Goal: Communication & Community: Answer question/provide support

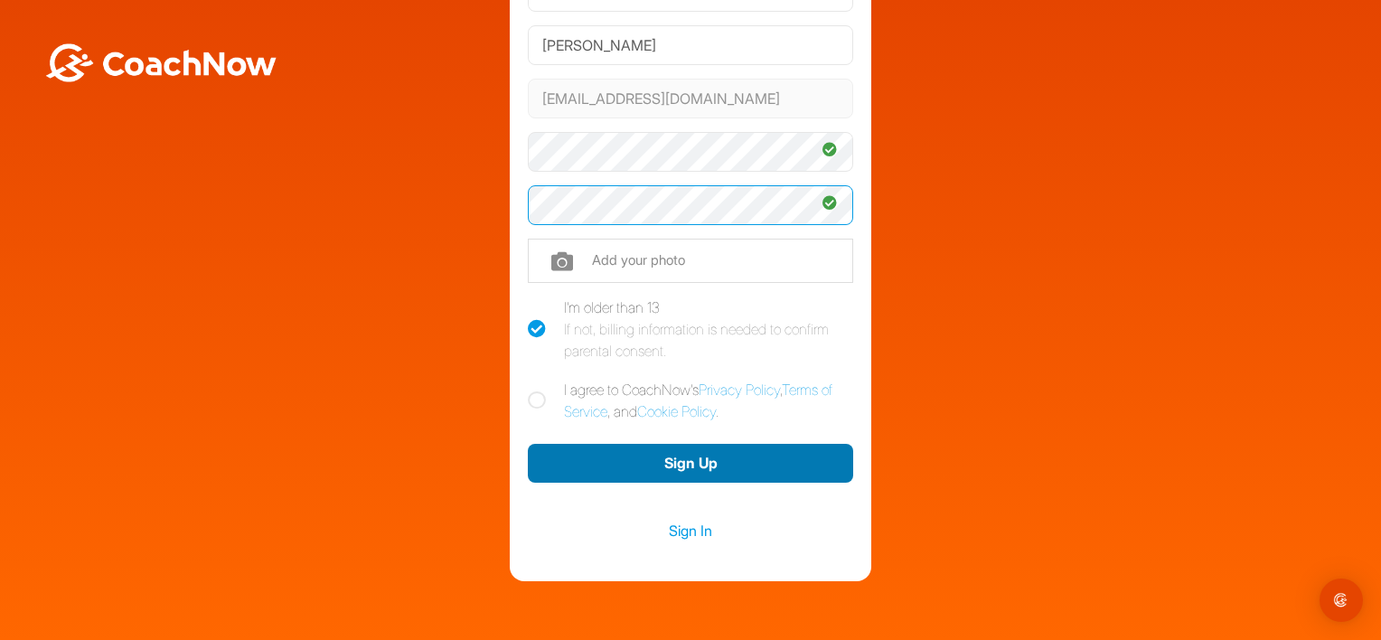
scroll to position [181, 0]
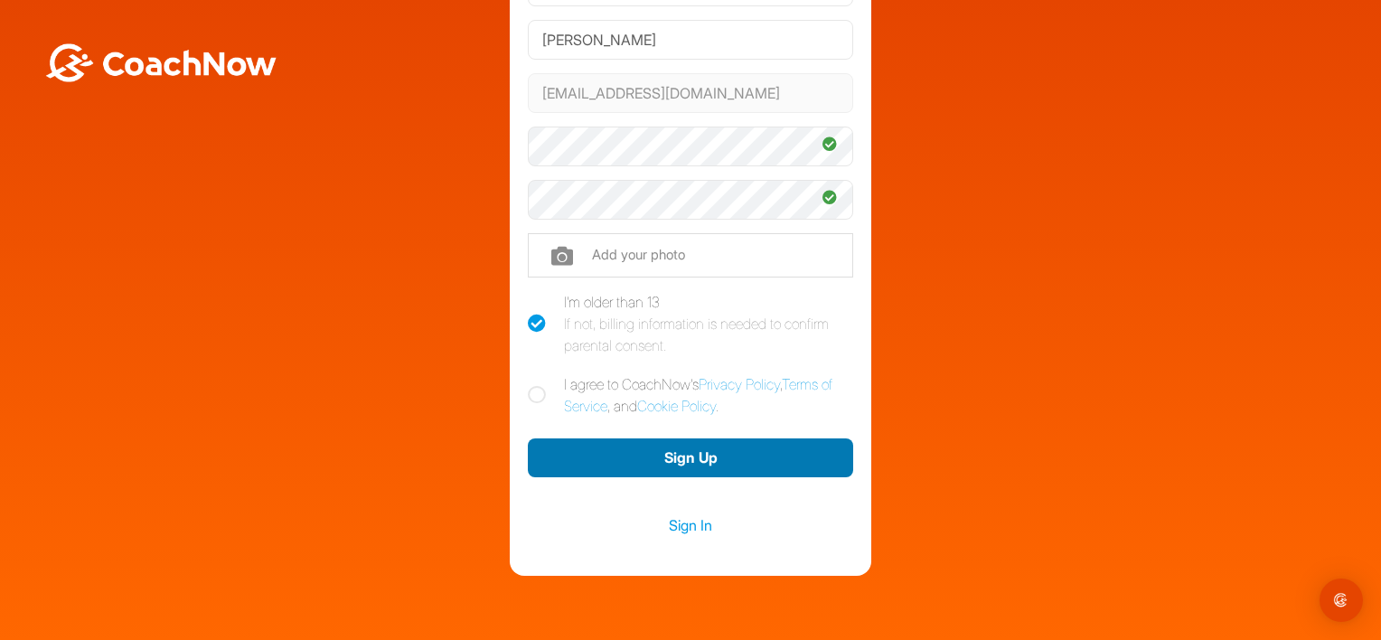
click at [681, 460] on button "Sign Up" at bounding box center [690, 457] width 325 height 39
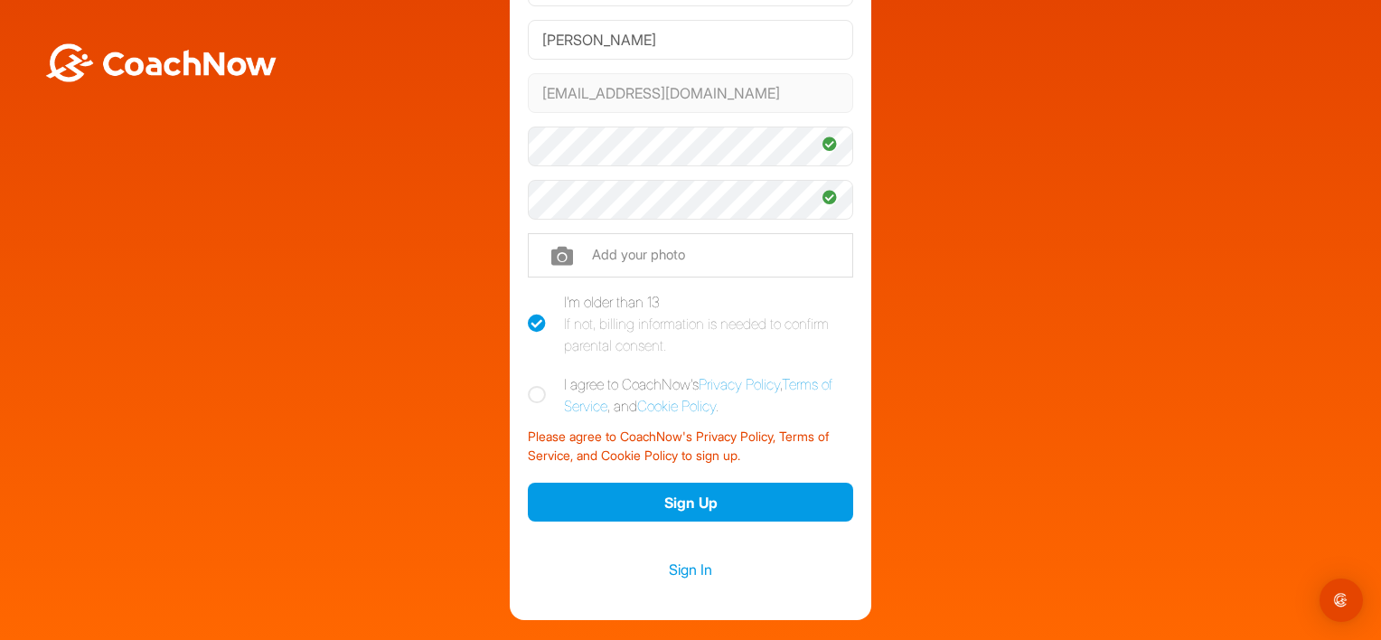
click at [530, 397] on icon at bounding box center [537, 395] width 18 height 18
click at [530, 385] on input "I agree to CoachNow's Privacy Policy , Terms of Service , and Cookie Policy ." at bounding box center [534, 379] width 12 height 12
checkbox input "true"
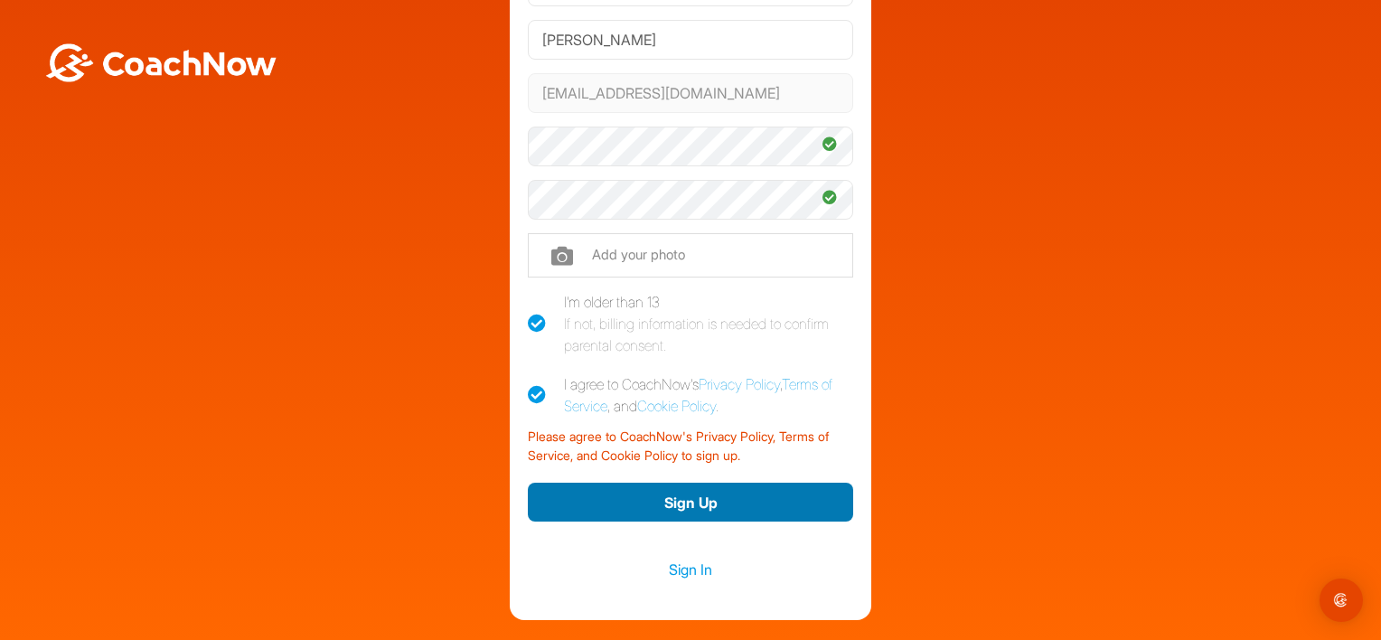
click at [673, 501] on button "Sign Up" at bounding box center [690, 502] width 325 height 39
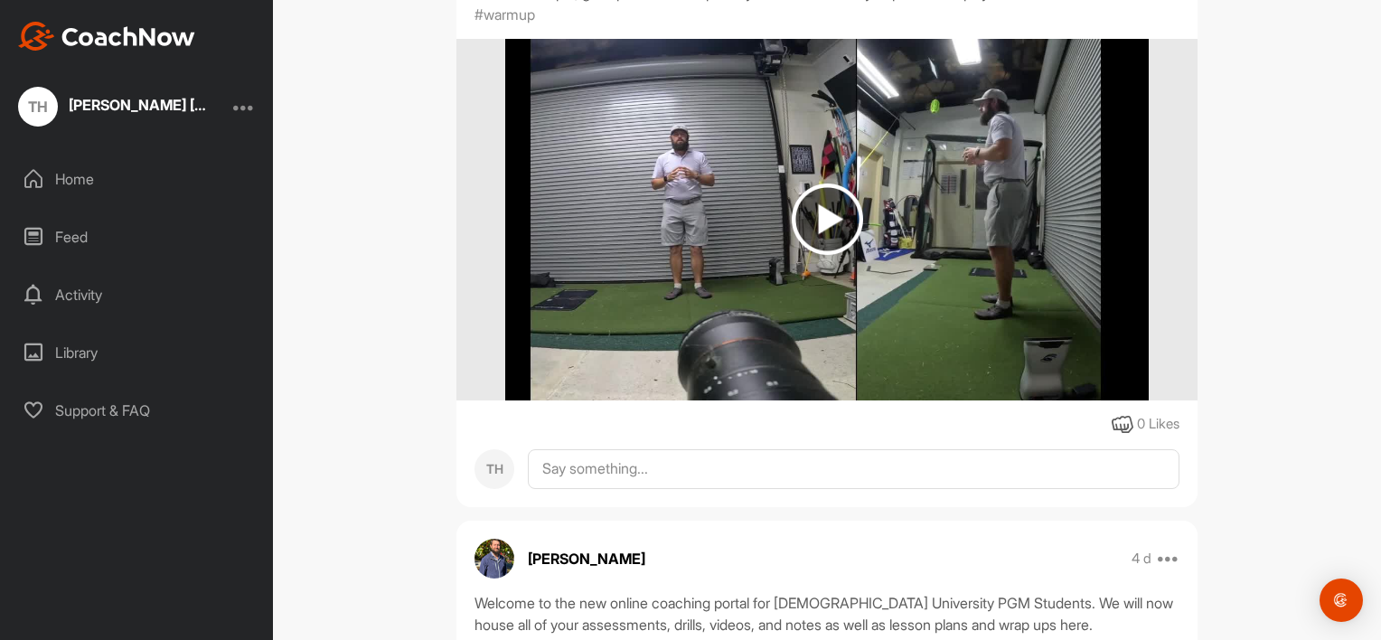
scroll to position [1171, 0]
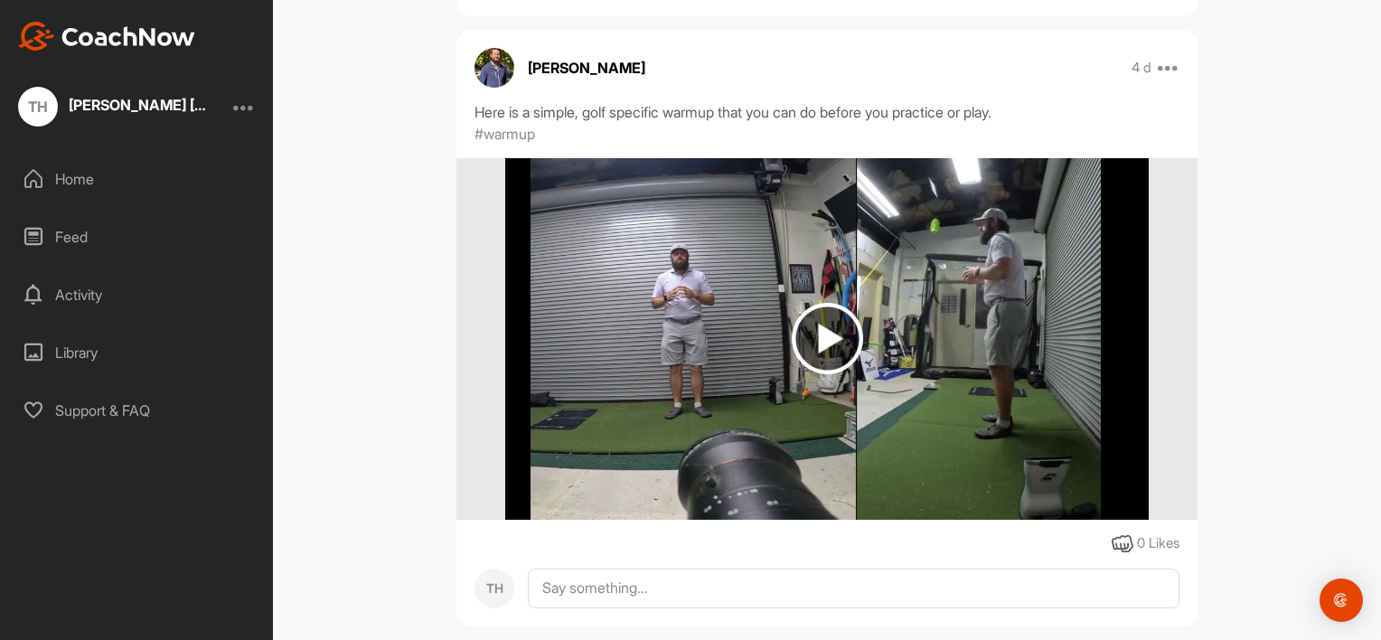
click at [823, 303] on img at bounding box center [827, 338] width 71 height 71
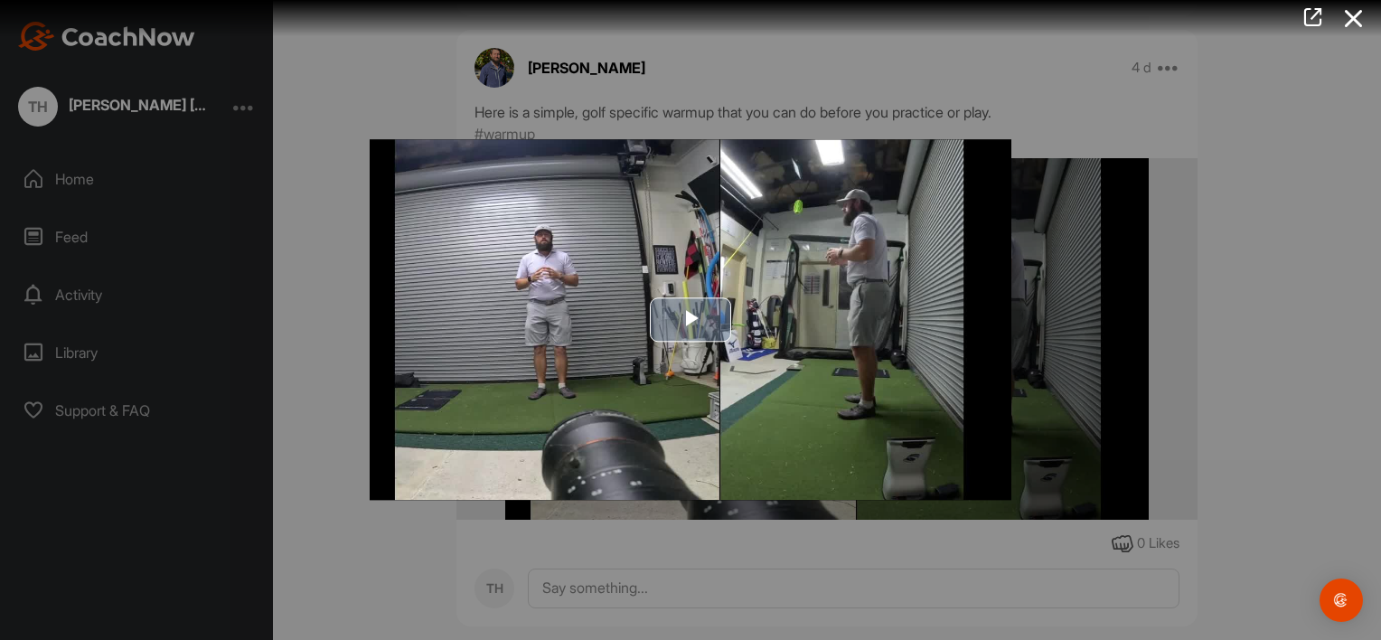
click at [690, 320] on span "Video Player" at bounding box center [690, 320] width 0 height 0
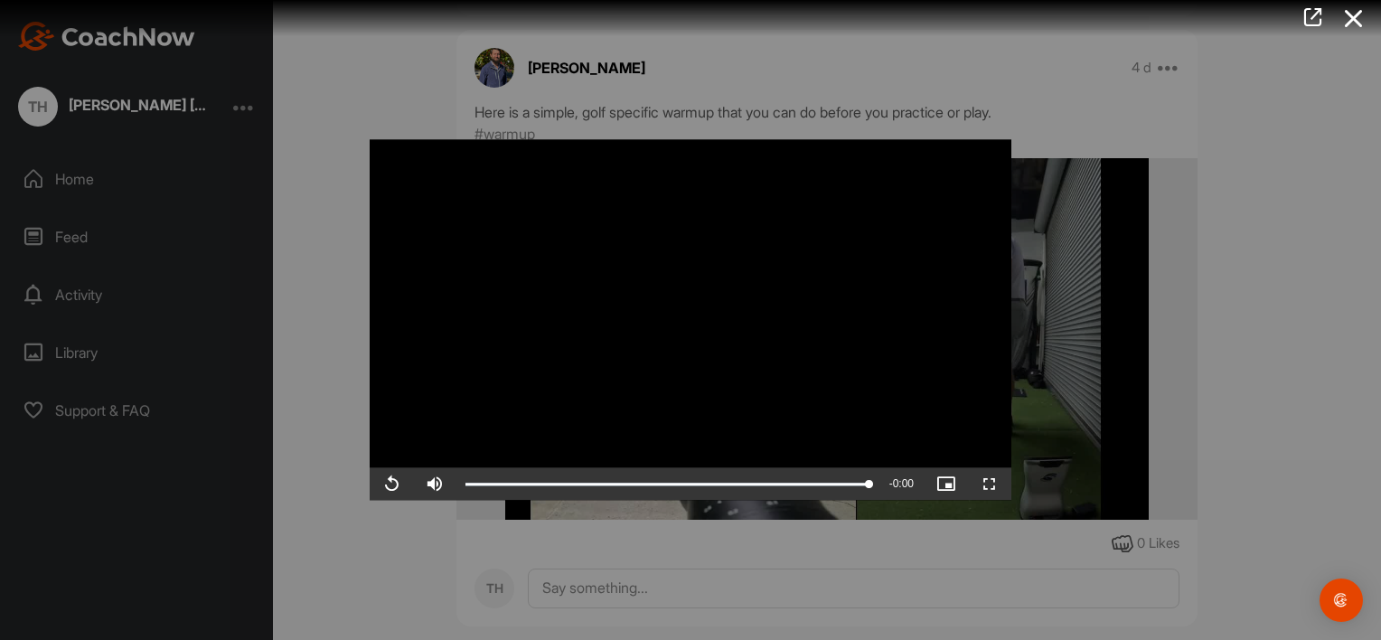
click at [1242, 424] on div at bounding box center [690, 320] width 1381 height 640
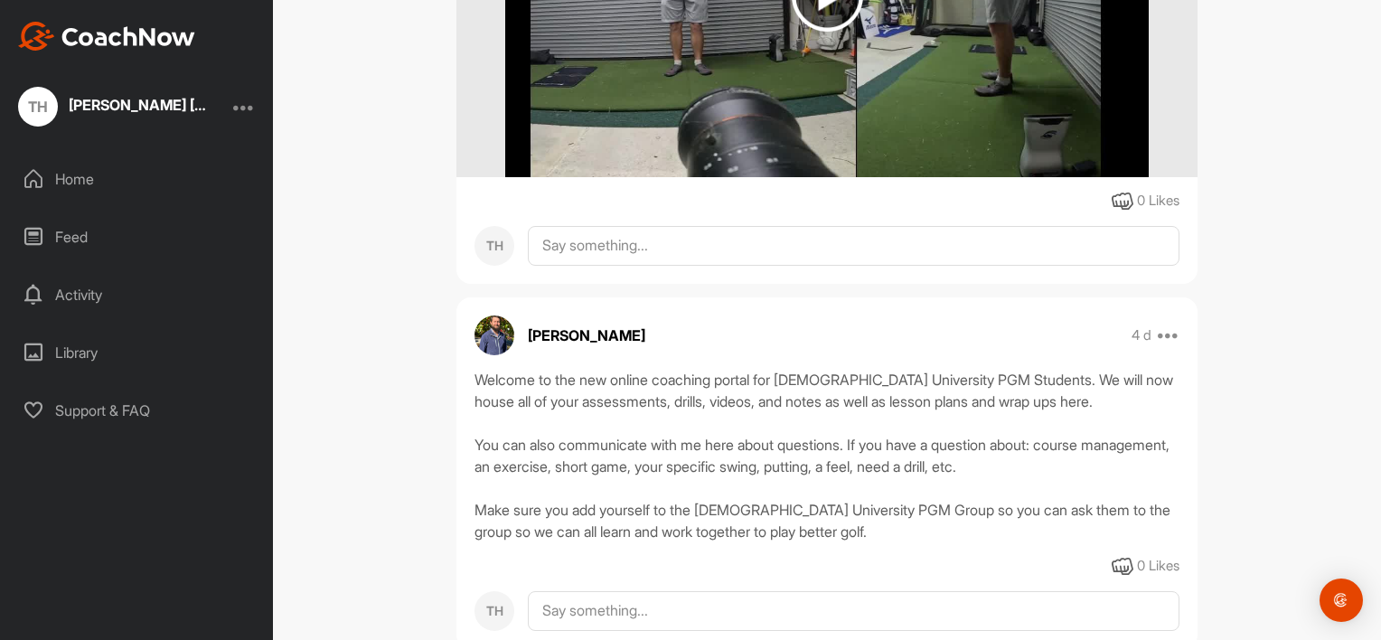
scroll to position [1533, 0]
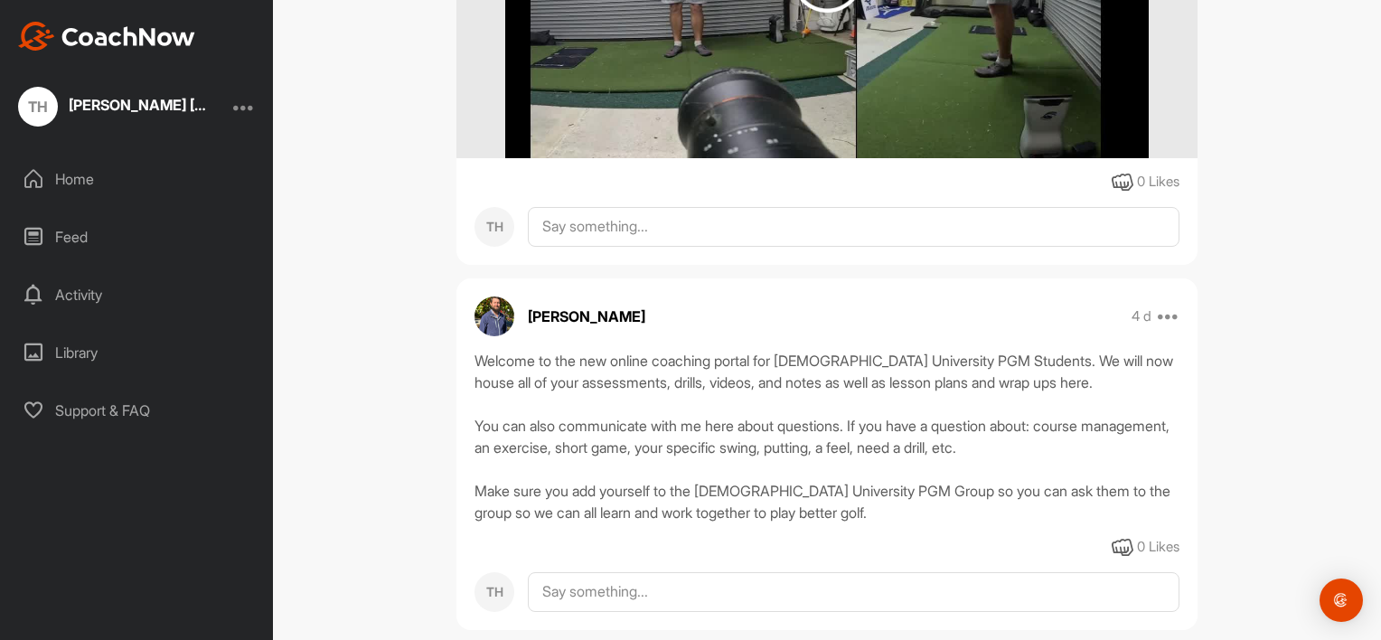
click at [56, 238] on div "Feed" at bounding box center [137, 236] width 255 height 45
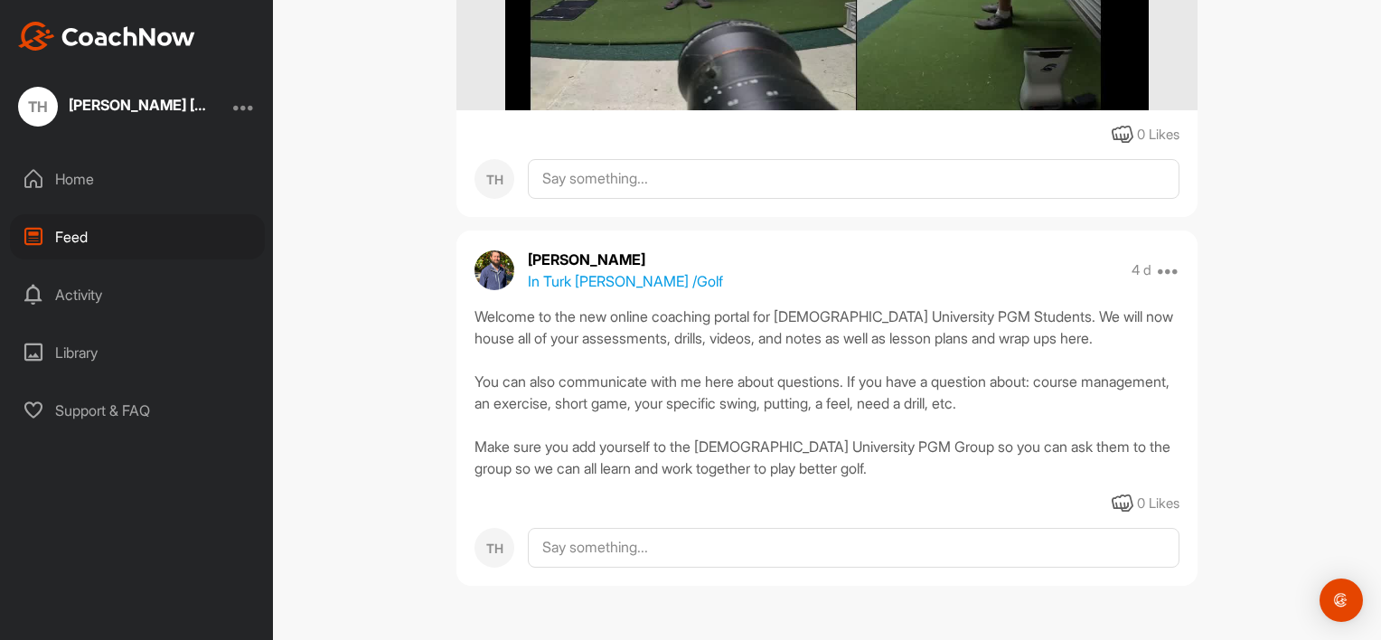
scroll to position [1452, 0]
click at [559, 553] on textarea at bounding box center [854, 617] width 652 height 181
type textarea "t"
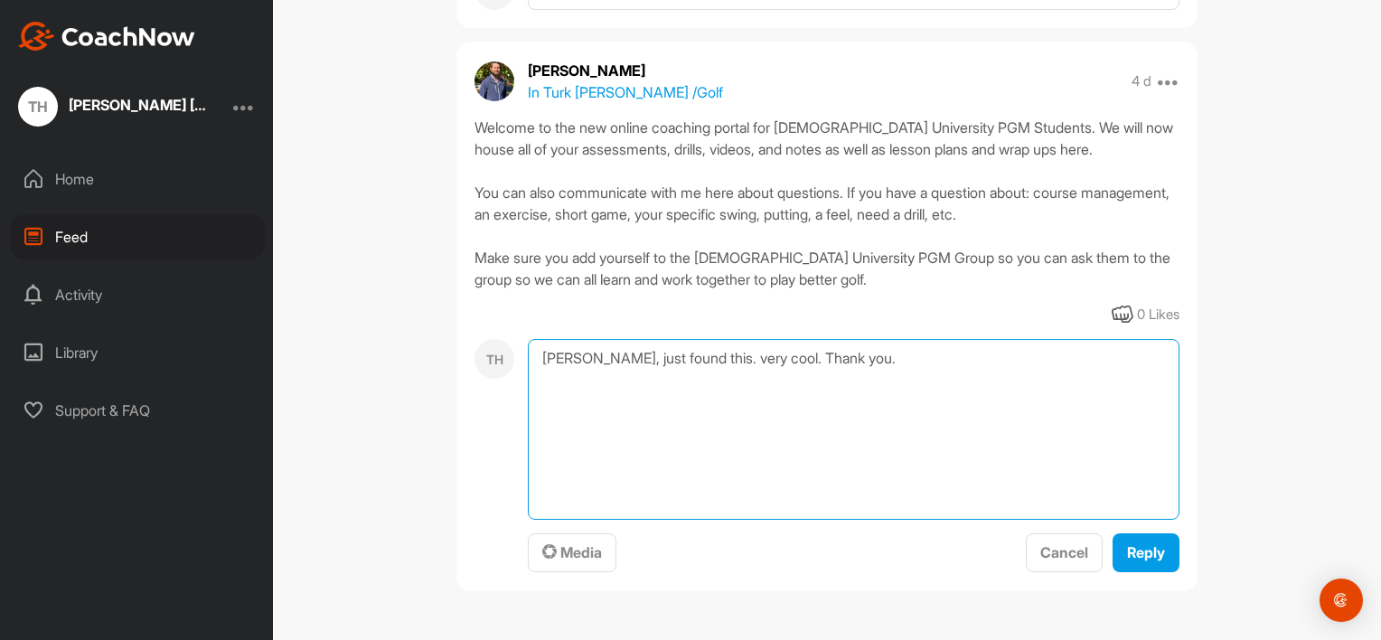
scroll to position [1646, 0]
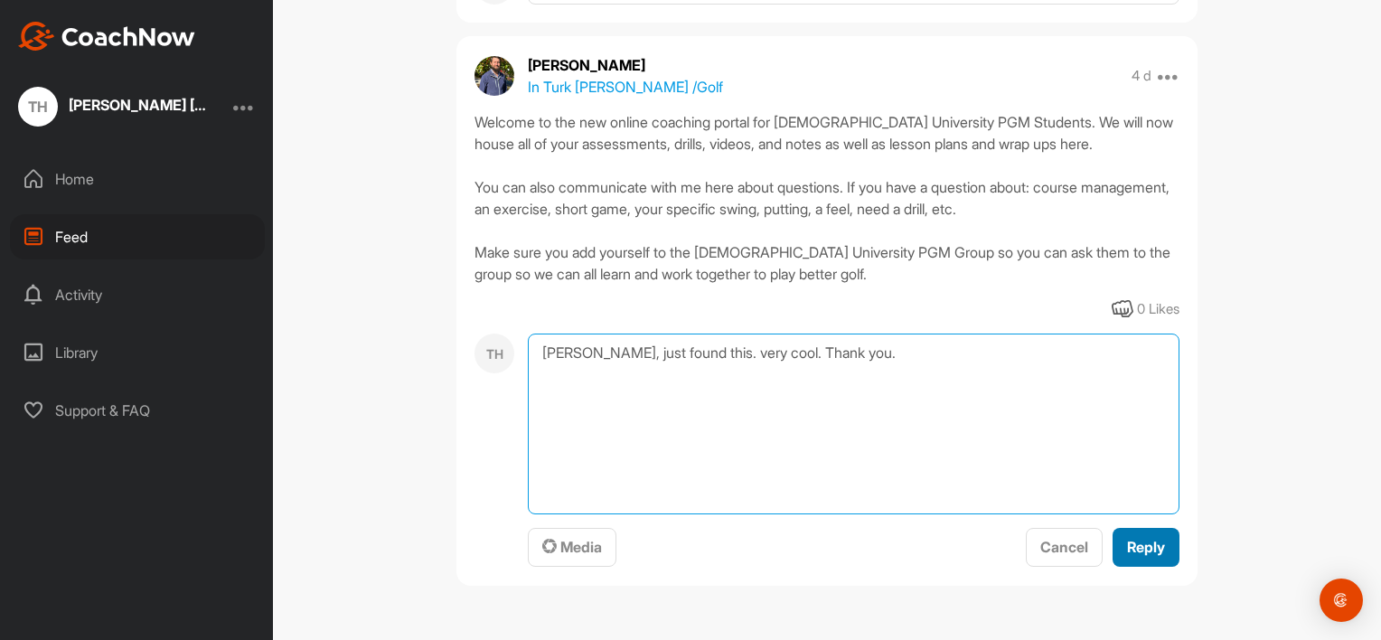
type textarea "Tim, just found this. very cool. Thank you."
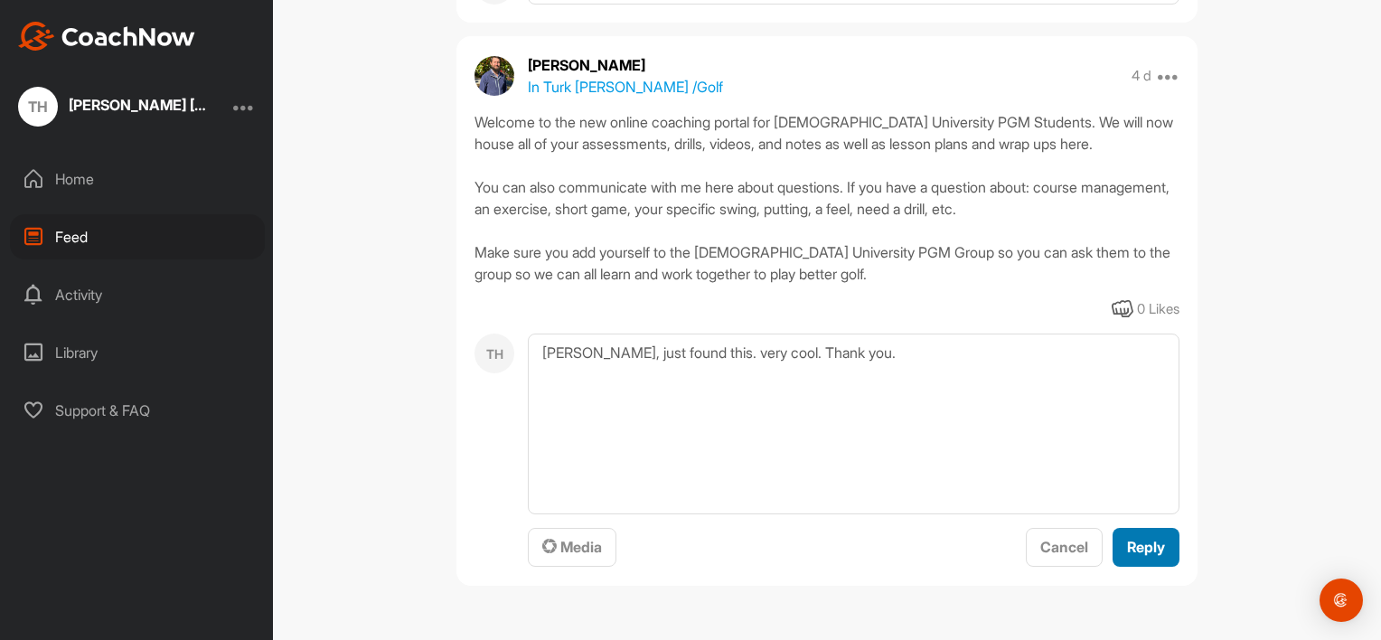
click at [1141, 540] on span "Reply" at bounding box center [1146, 547] width 38 height 18
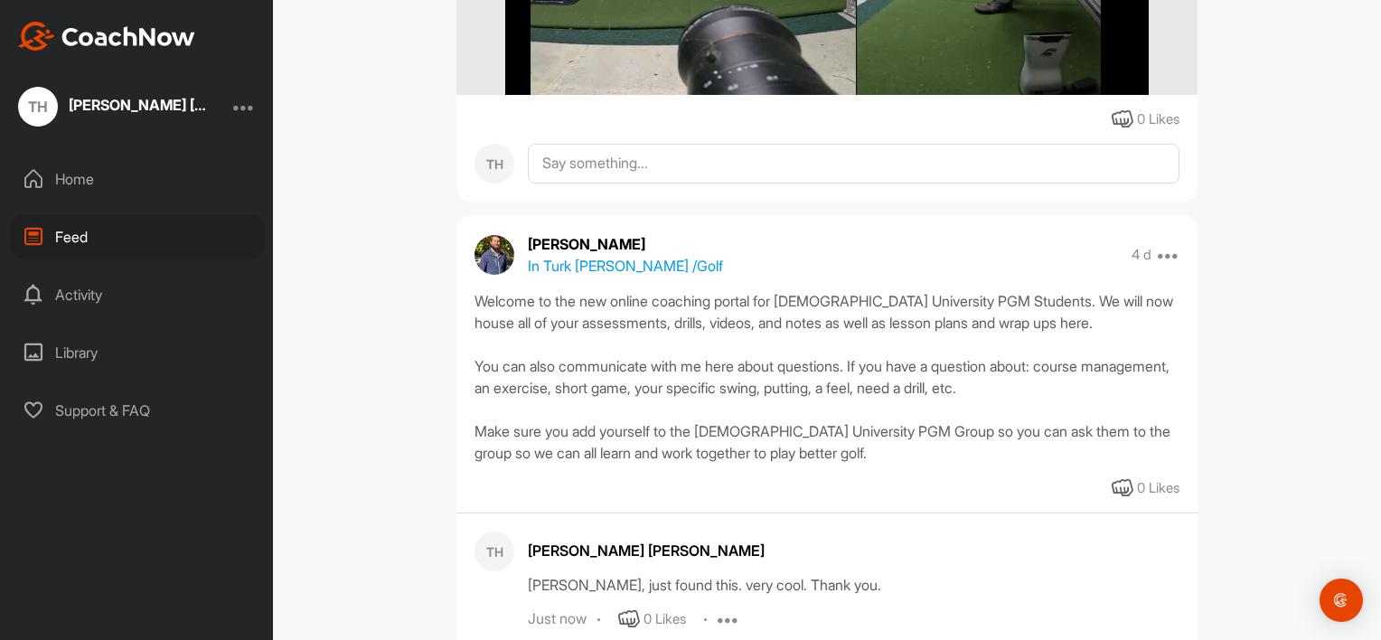
scroll to position [1587, 0]
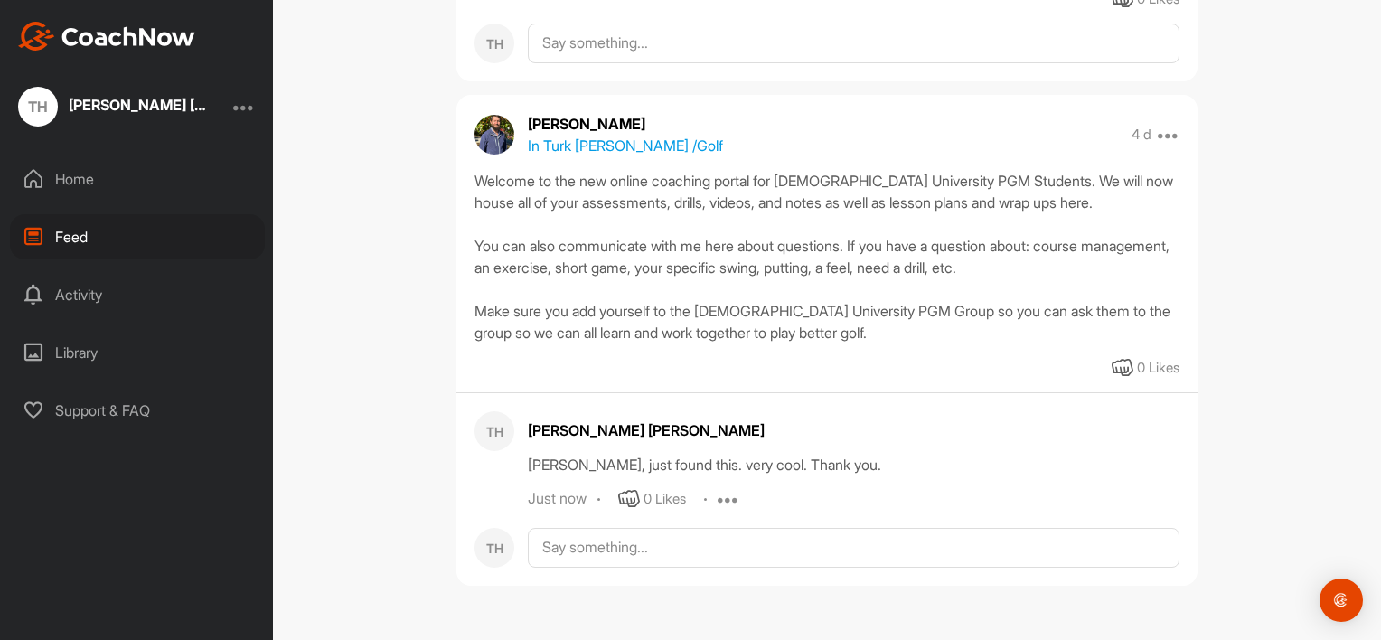
click at [64, 180] on div "Home" at bounding box center [137, 178] width 255 height 45
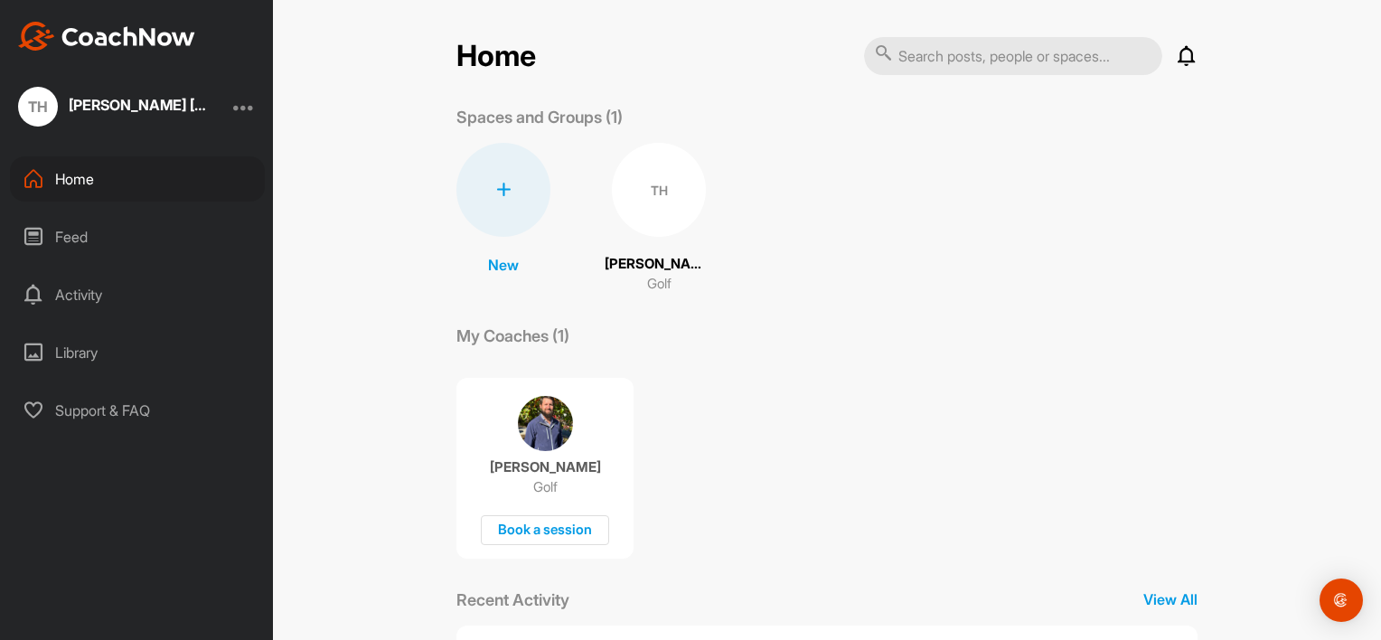
click at [539, 437] on img at bounding box center [545, 423] width 55 height 55
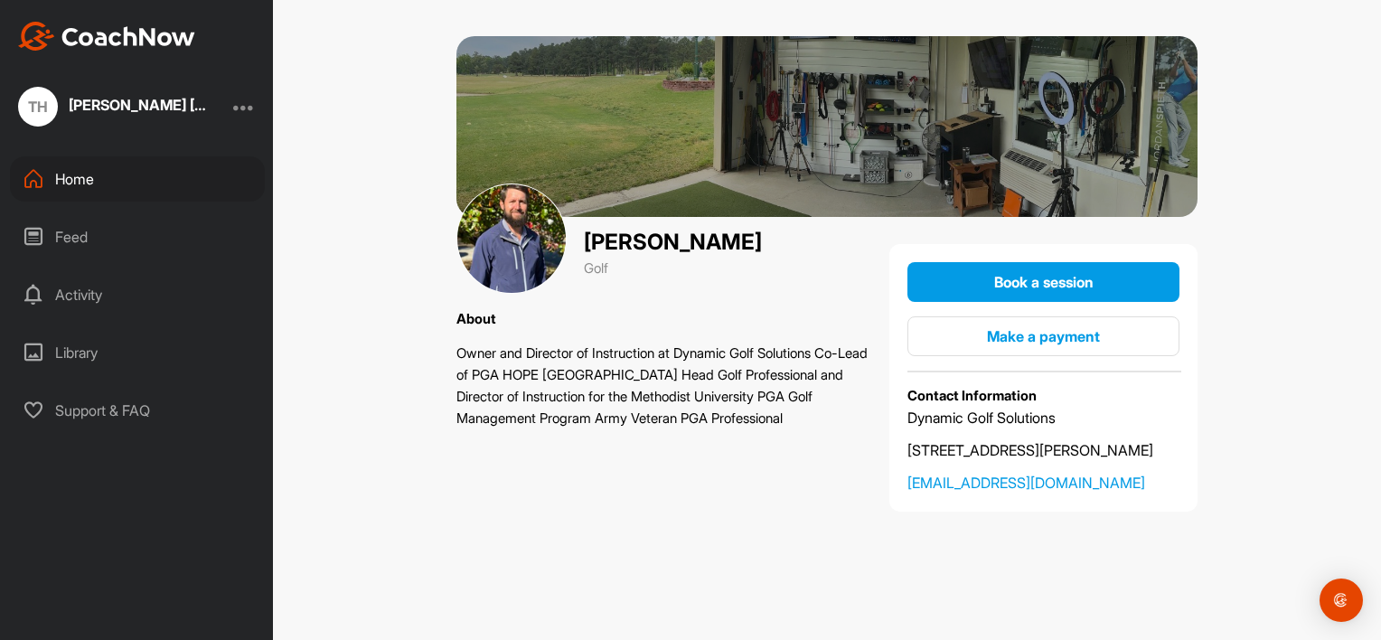
click at [69, 351] on div "Library" at bounding box center [137, 352] width 255 height 45
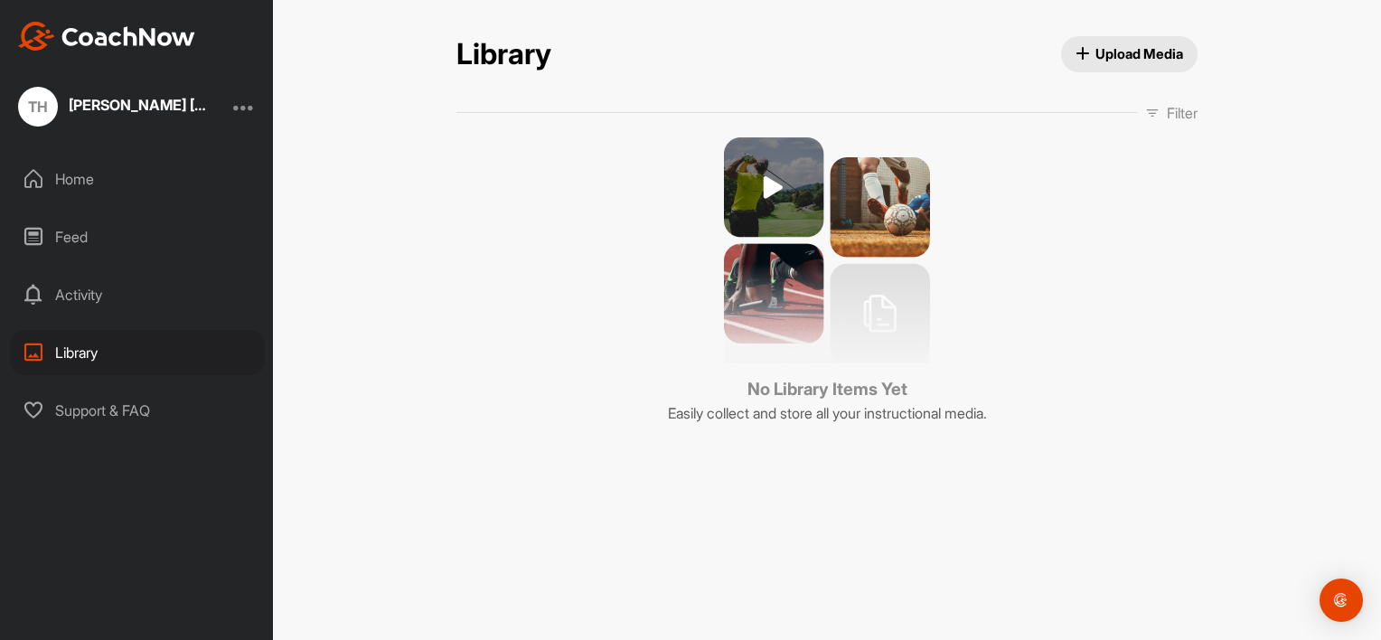
click at [72, 296] on div "Activity" at bounding box center [137, 294] width 255 height 45
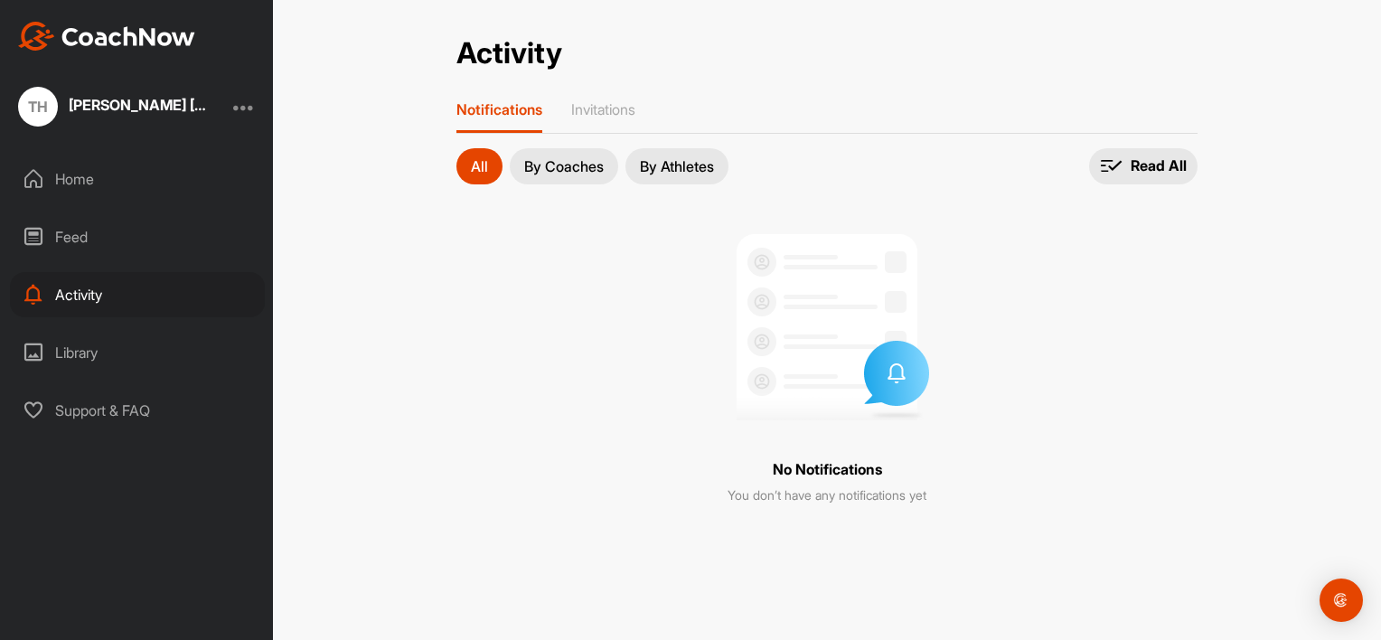
click at [73, 239] on div "Feed" at bounding box center [137, 236] width 255 height 45
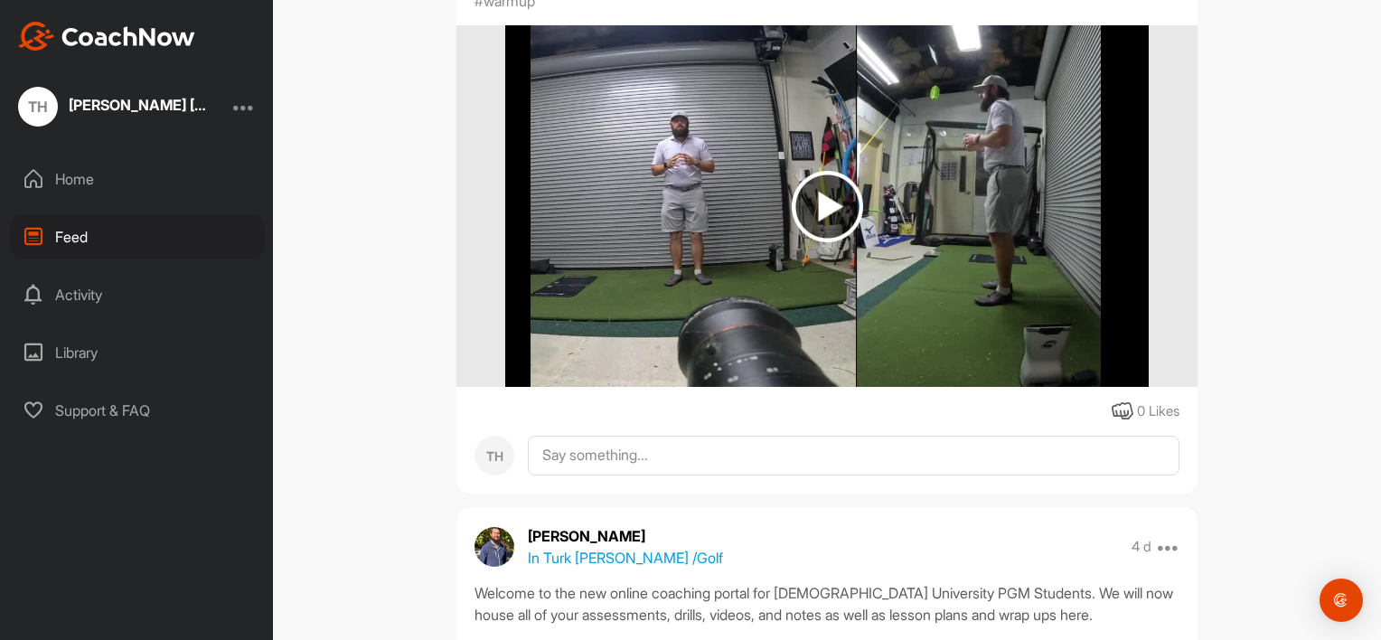
scroll to position [1587, 0]
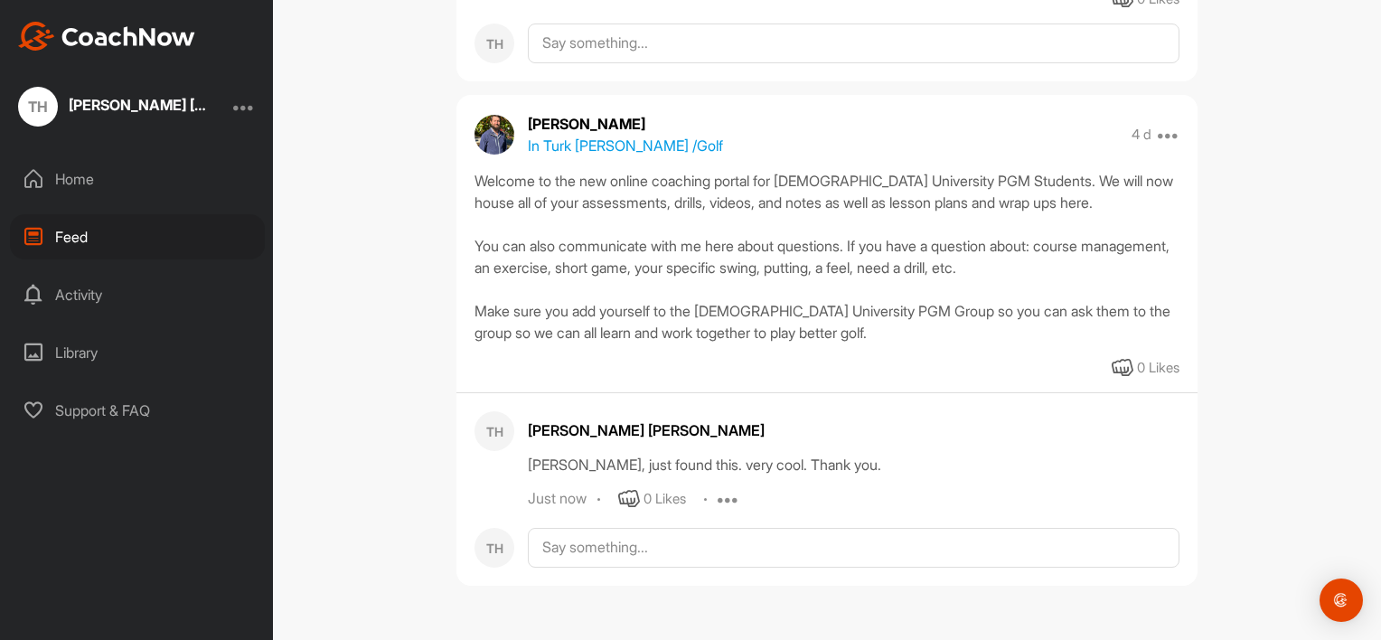
click at [81, 181] on div "Home" at bounding box center [137, 178] width 255 height 45
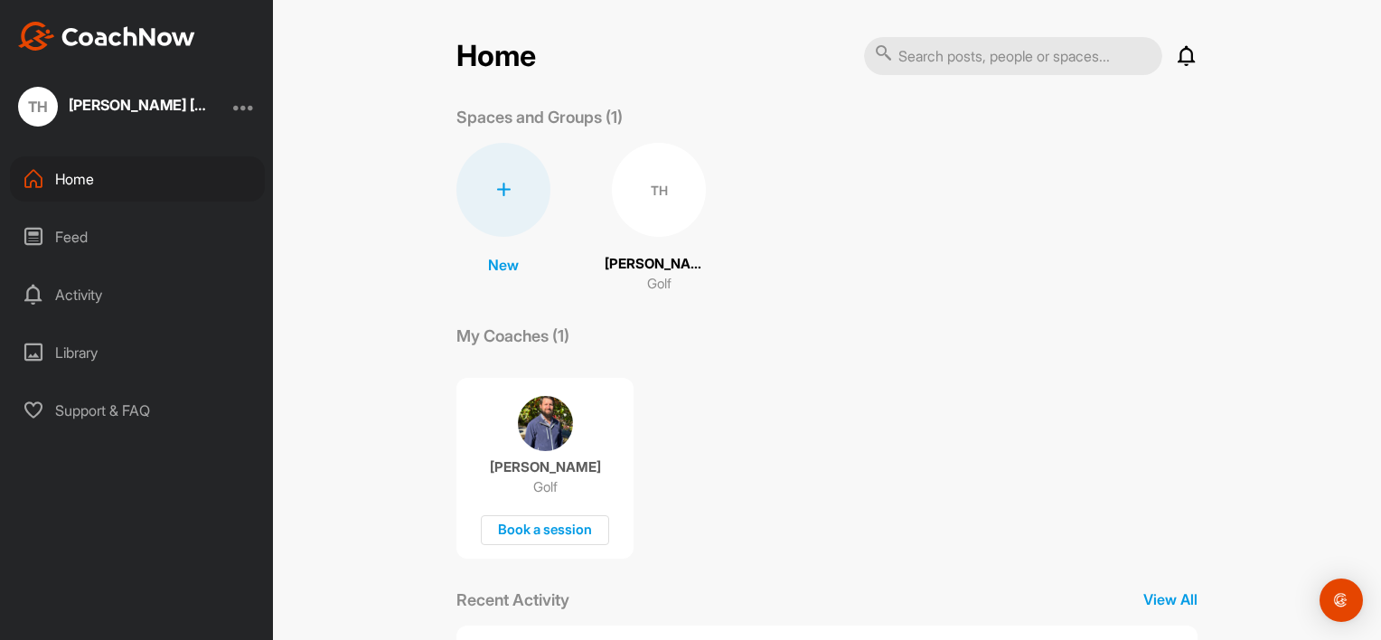
click at [929, 61] on input "text" at bounding box center [1013, 56] width 298 height 38
type input "Methodist University PGM"
click at [876, 54] on icon at bounding box center [884, 52] width 18 height 18
click at [875, 47] on icon at bounding box center [884, 52] width 18 height 18
click at [496, 192] on icon at bounding box center [503, 190] width 14 height 14
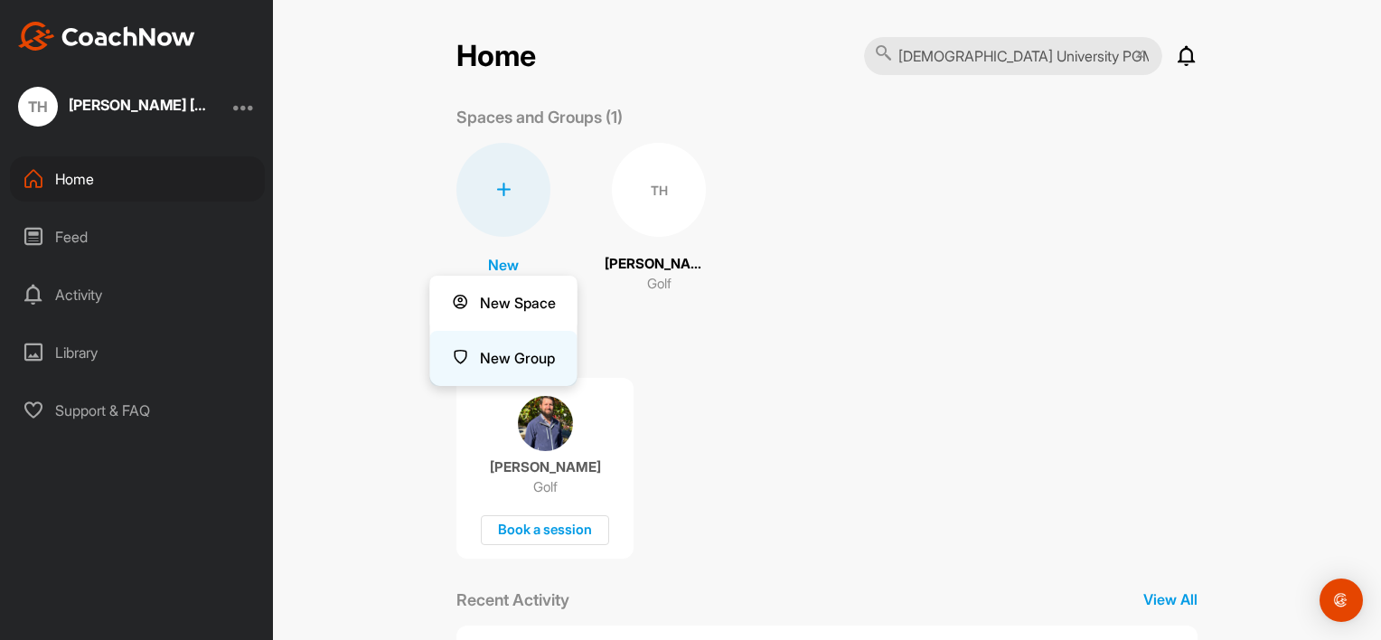
click at [497, 355] on button "New Group" at bounding box center [503, 358] width 147 height 55
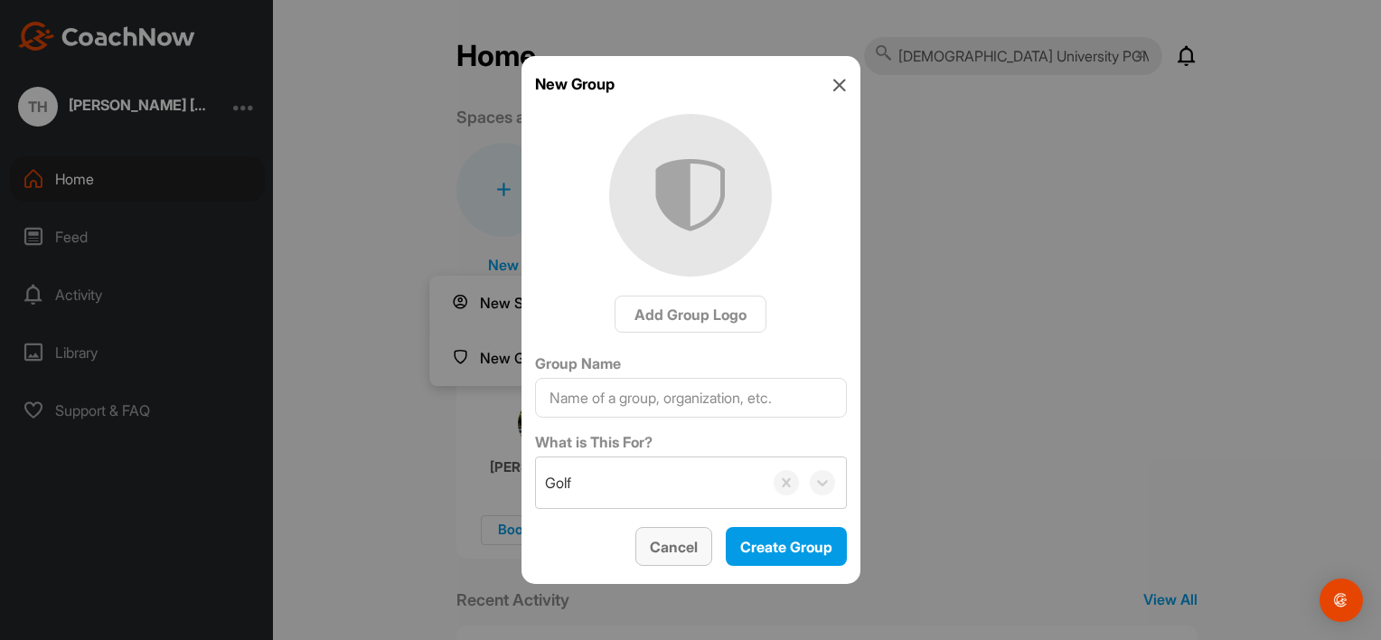
drag, startPoint x: 680, startPoint y: 543, endPoint x: 683, endPoint y: 527, distance: 16.7
click at [686, 544] on span "Cancel" at bounding box center [674, 547] width 48 height 18
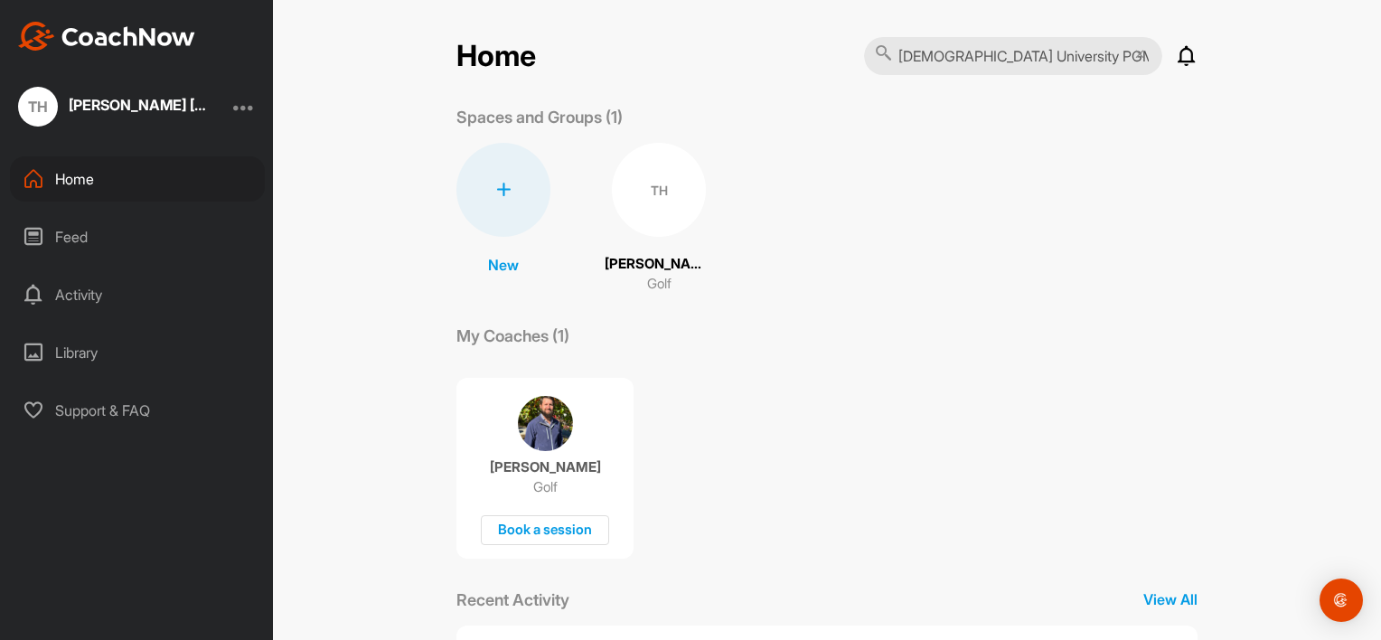
click at [503, 189] on div at bounding box center [503, 190] width 94 height 94
click at [514, 301] on button "New Space" at bounding box center [503, 303] width 147 height 55
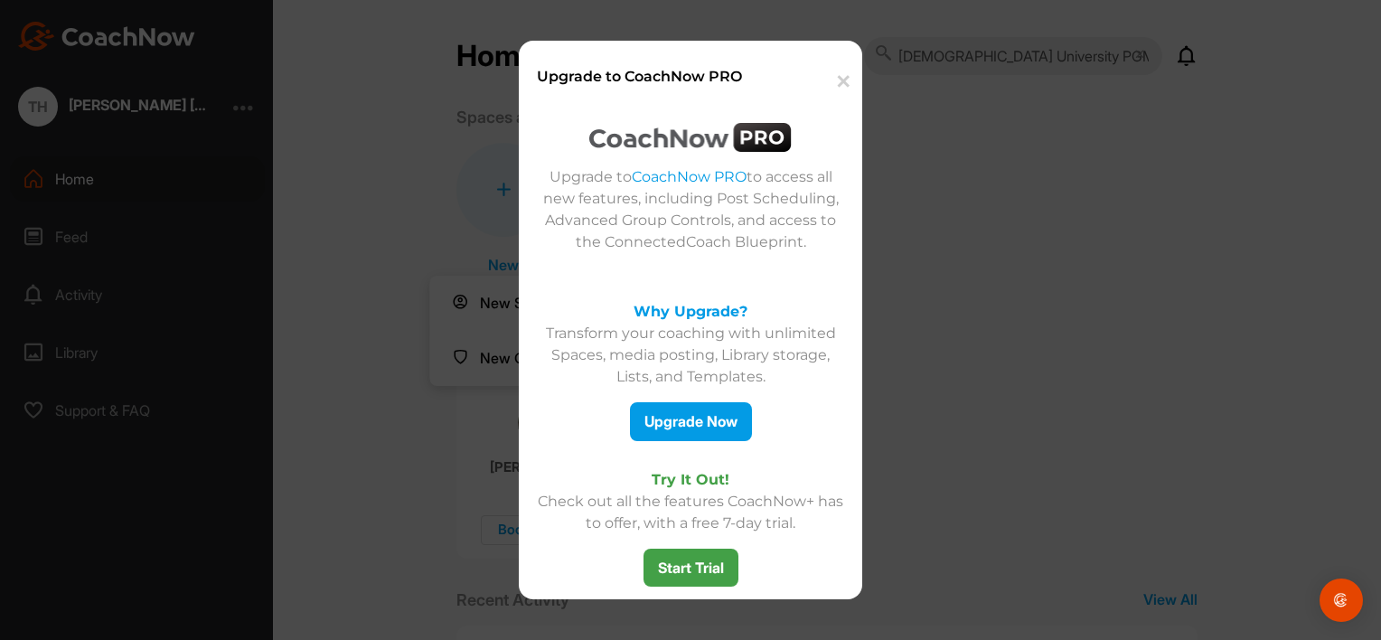
click at [841, 77] on button "✕" at bounding box center [841, 81] width 40 height 55
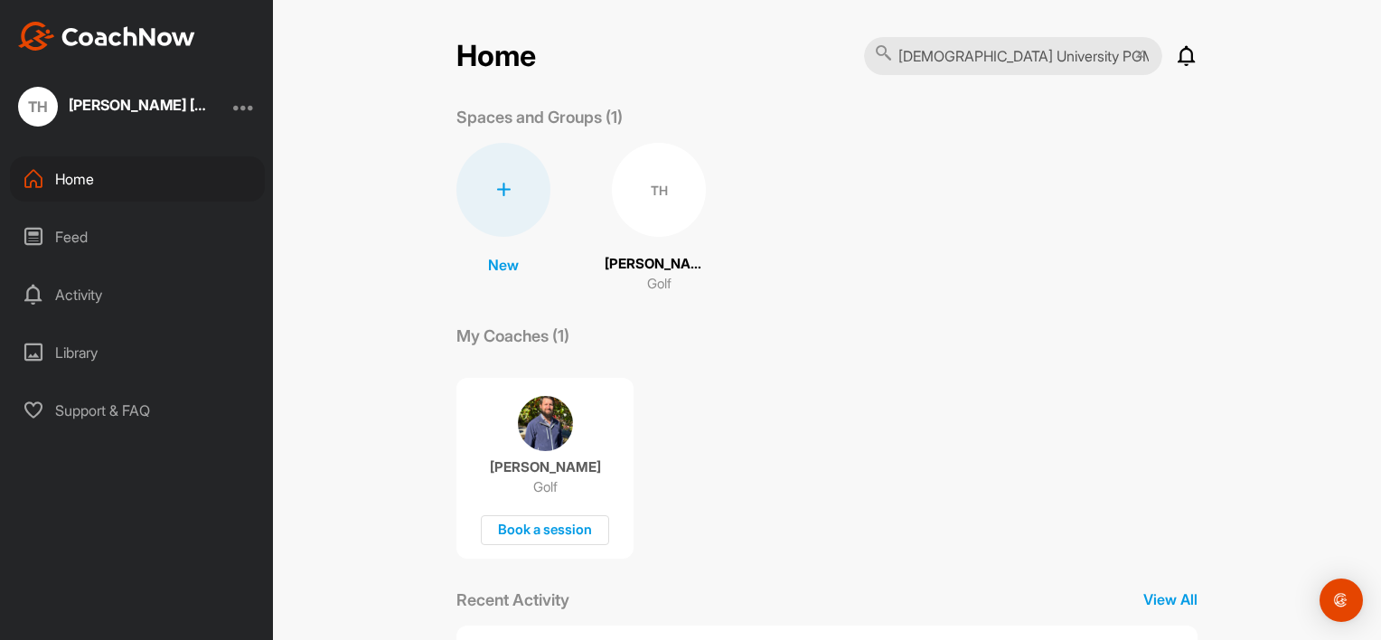
click at [981, 52] on input "Methodist University PGM" at bounding box center [1013, 56] width 298 height 38
click at [1078, 61] on input "Methodist University PGM" at bounding box center [1013, 56] width 298 height 38
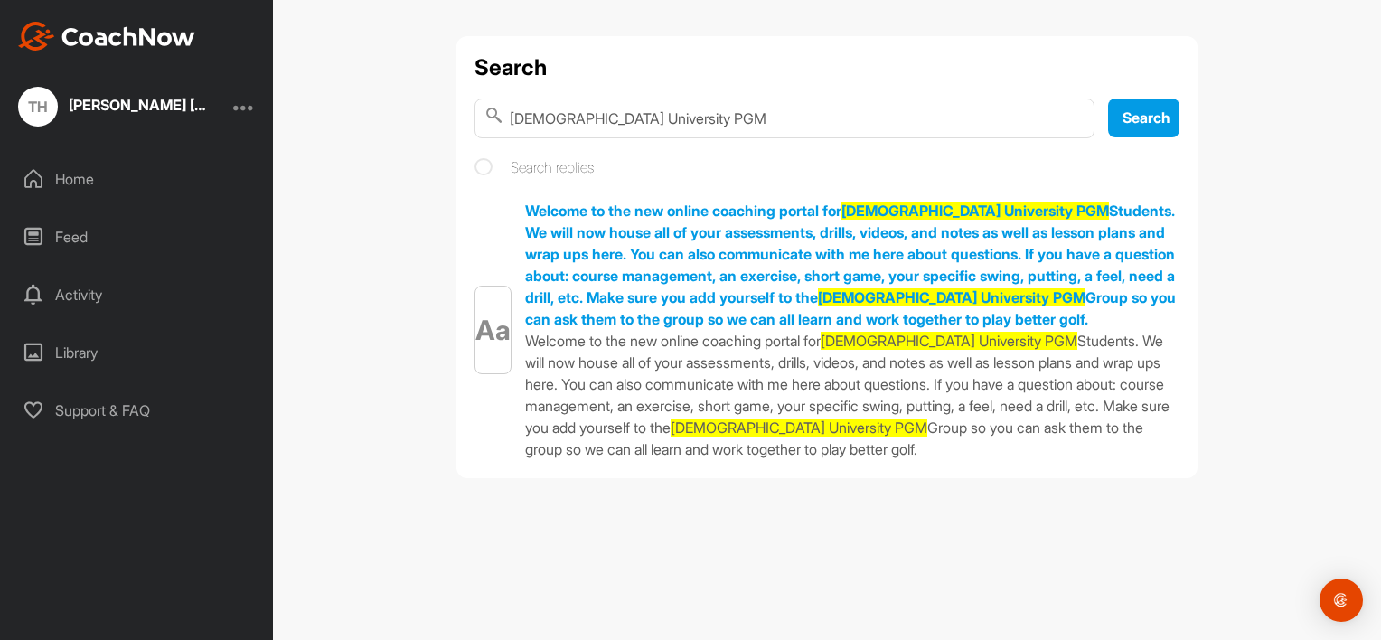
click at [254, 105] on div at bounding box center [244, 107] width 22 height 22
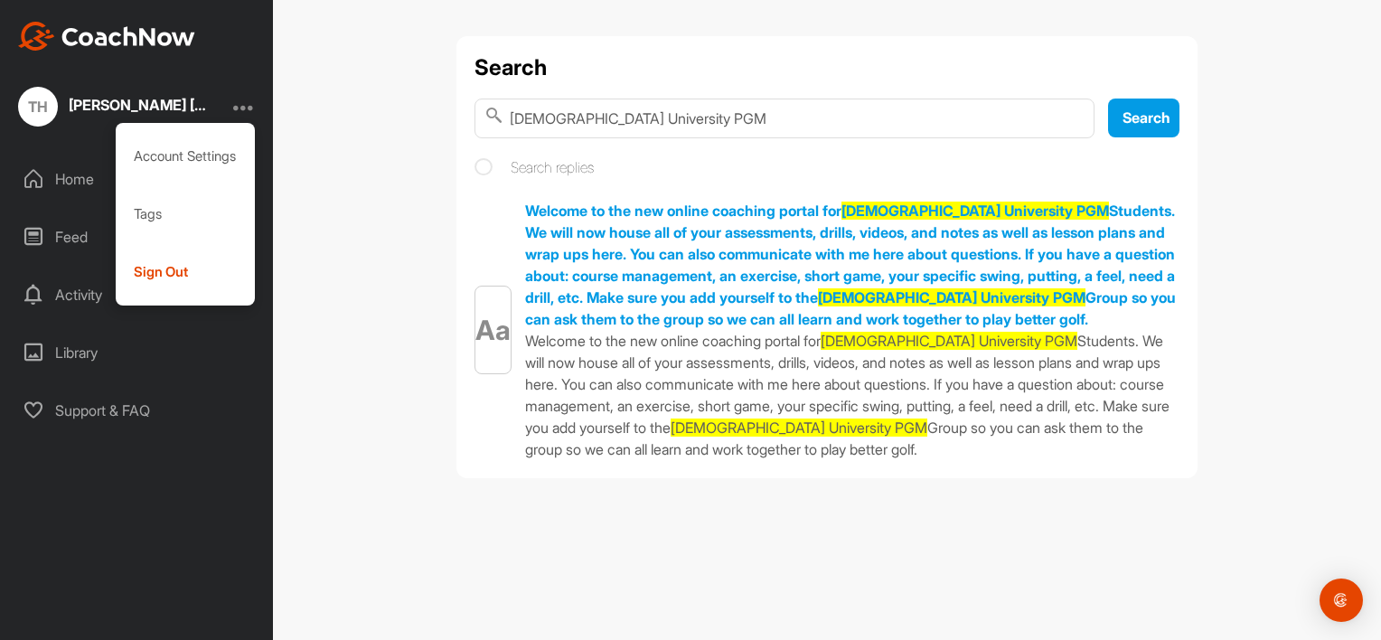
click at [398, 239] on div "Search Methodist University PGM Search Search replies Aa Welcome to the new onl…" at bounding box center [827, 320] width 1108 height 640
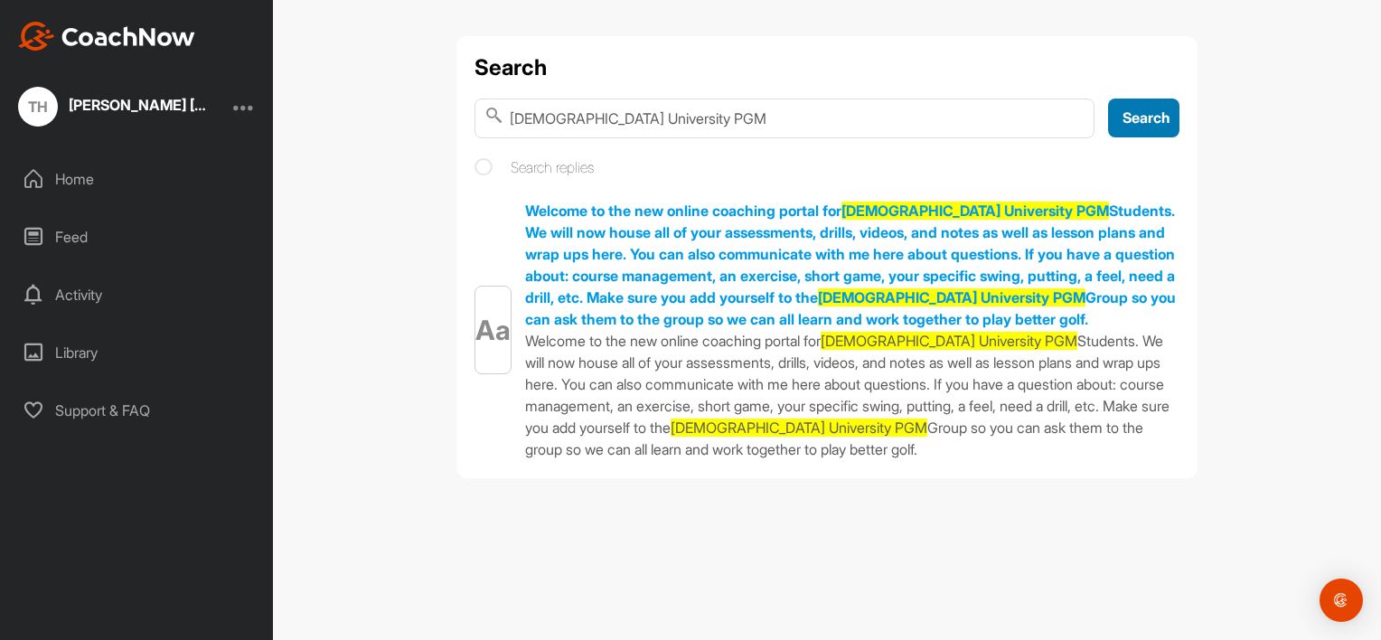
click at [1140, 116] on span "Search" at bounding box center [1146, 117] width 48 height 18
click at [1340, 595] on img "Open Intercom Messenger" at bounding box center [1340, 599] width 23 height 23
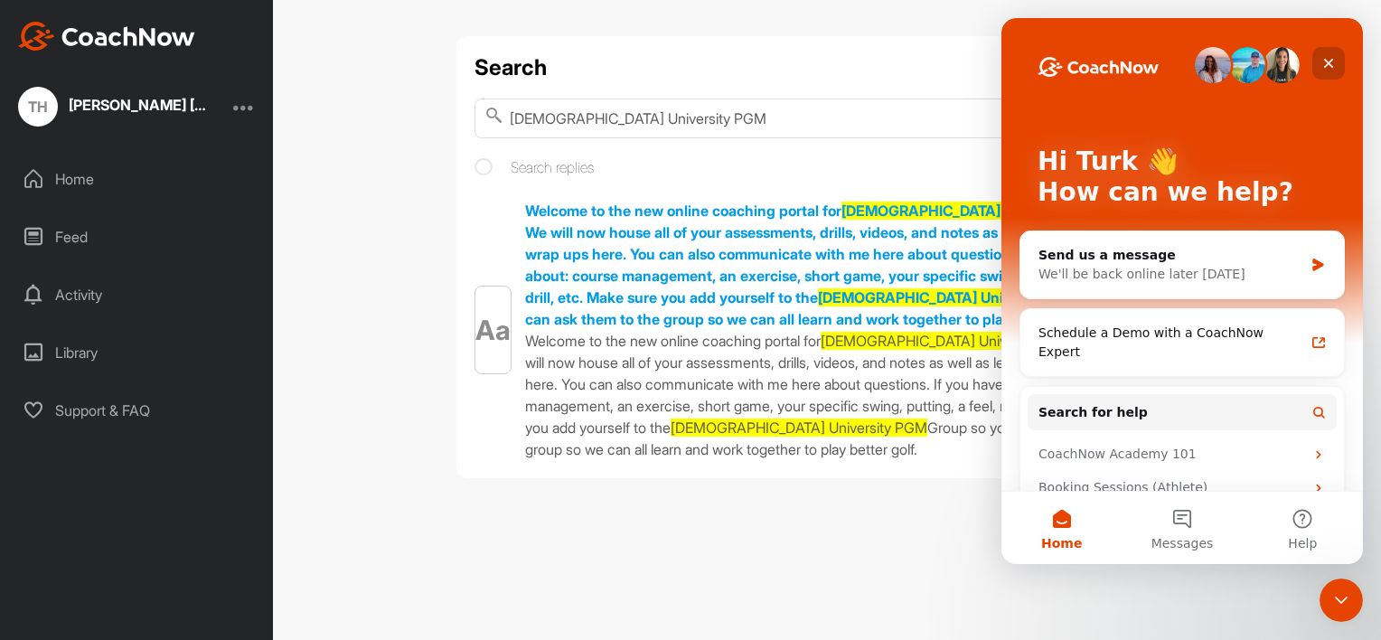
click at [1329, 64] on icon "Close" at bounding box center [1329, 64] width 10 height 10
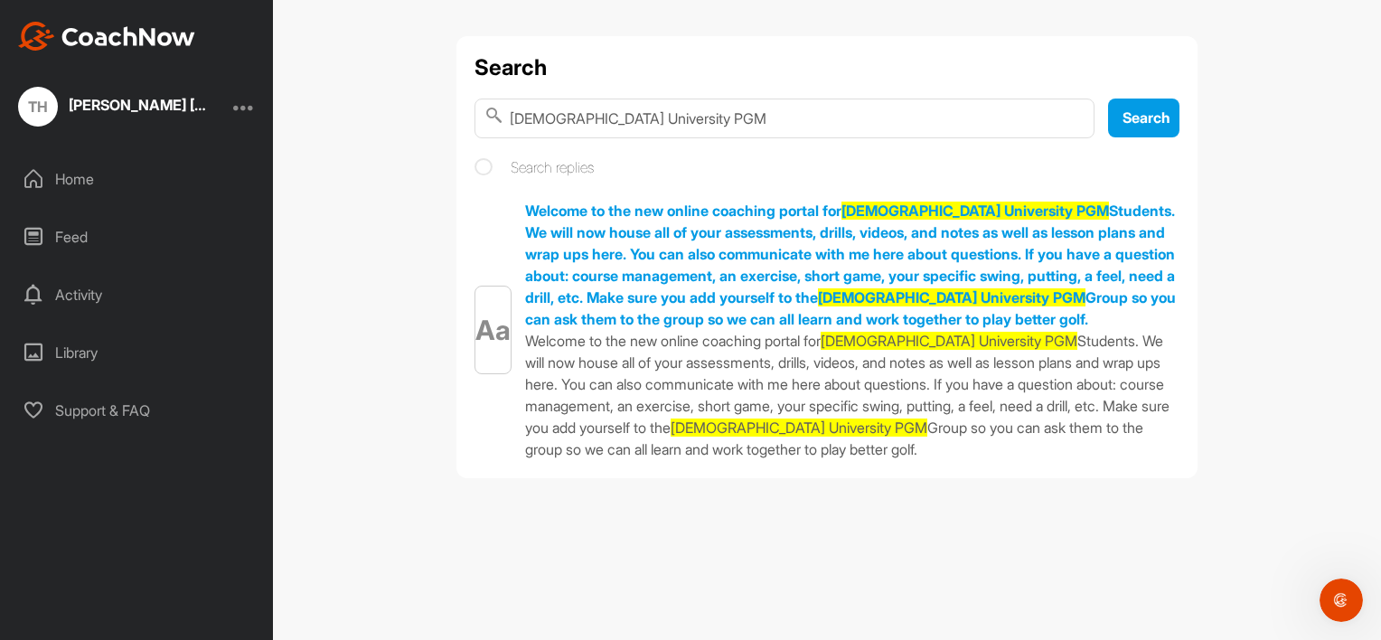
click at [60, 170] on div "Home" at bounding box center [137, 178] width 255 height 45
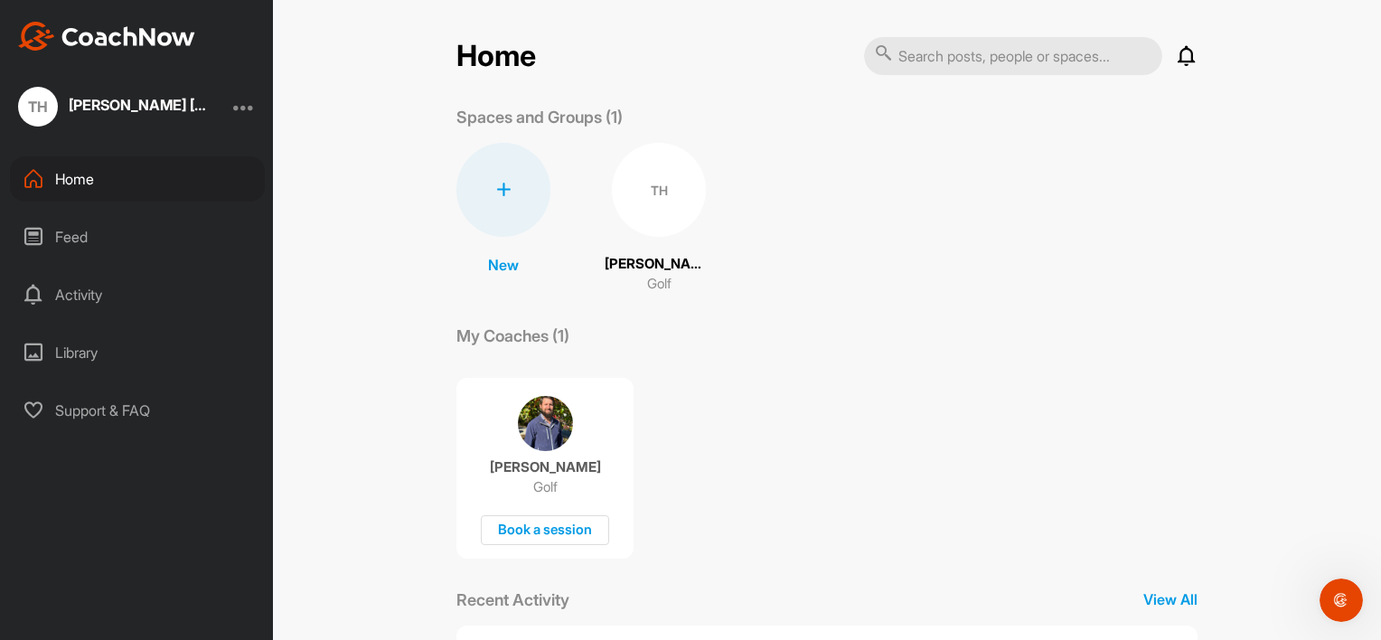
click at [938, 51] on input "text" at bounding box center [1013, 56] width 298 height 38
type input "pgm"
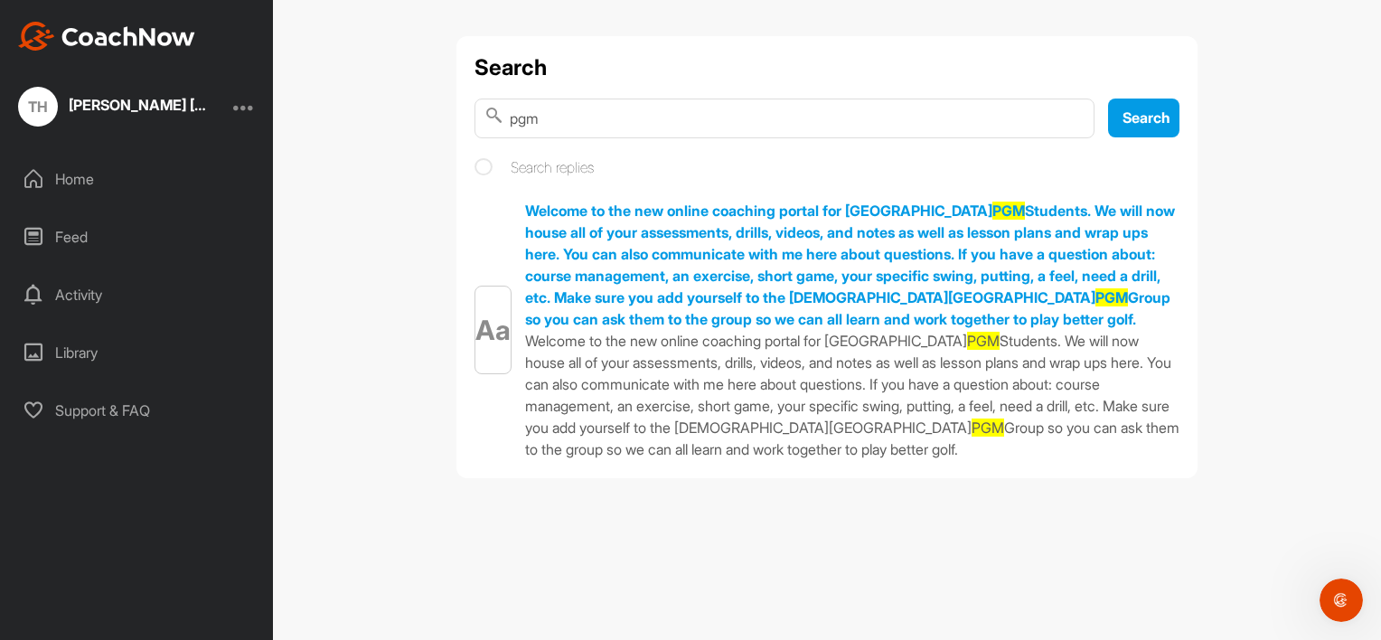
click at [120, 107] on div "[PERSON_NAME] [PERSON_NAME]" at bounding box center [141, 105] width 145 height 14
click at [243, 107] on div at bounding box center [244, 107] width 22 height 22
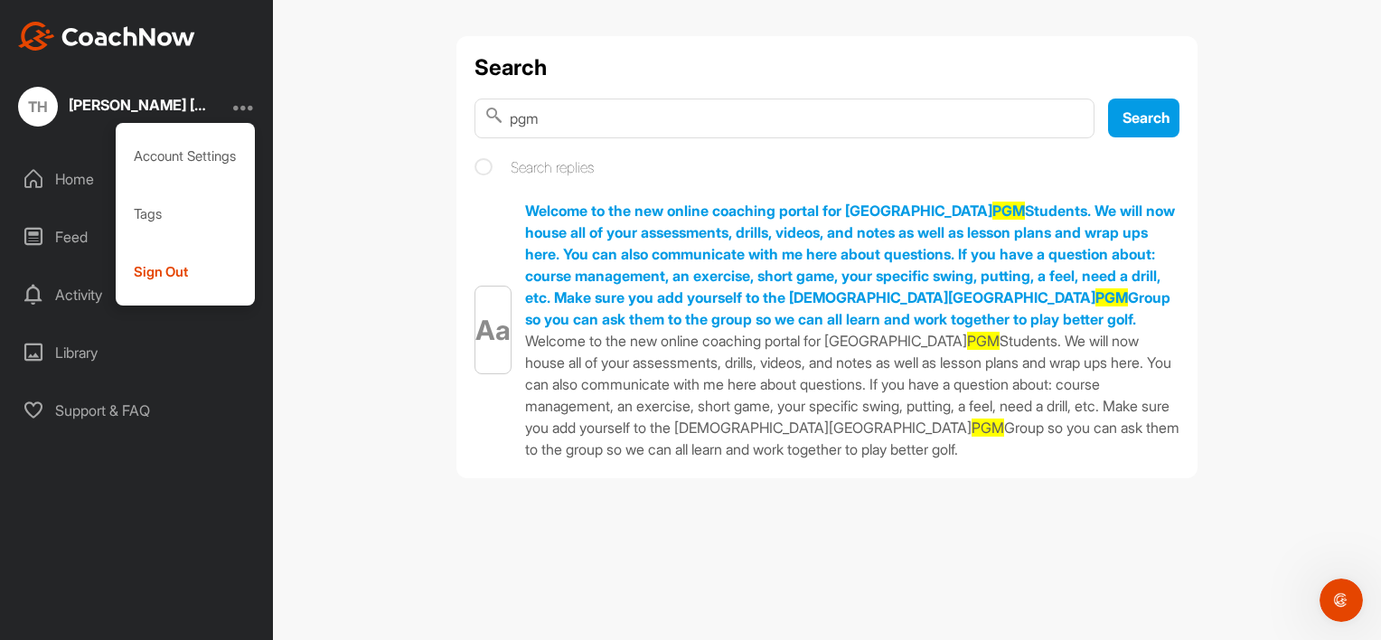
click at [69, 183] on div "Home" at bounding box center [137, 178] width 255 height 45
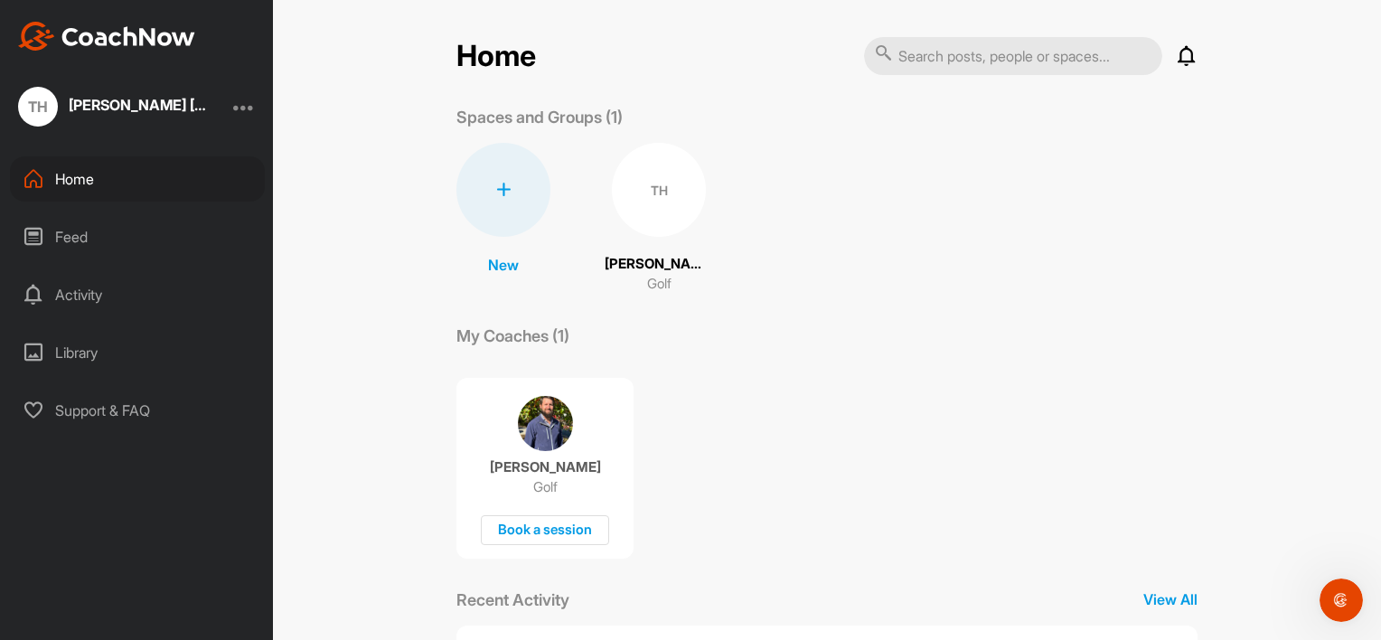
click at [491, 199] on div at bounding box center [503, 190] width 94 height 94
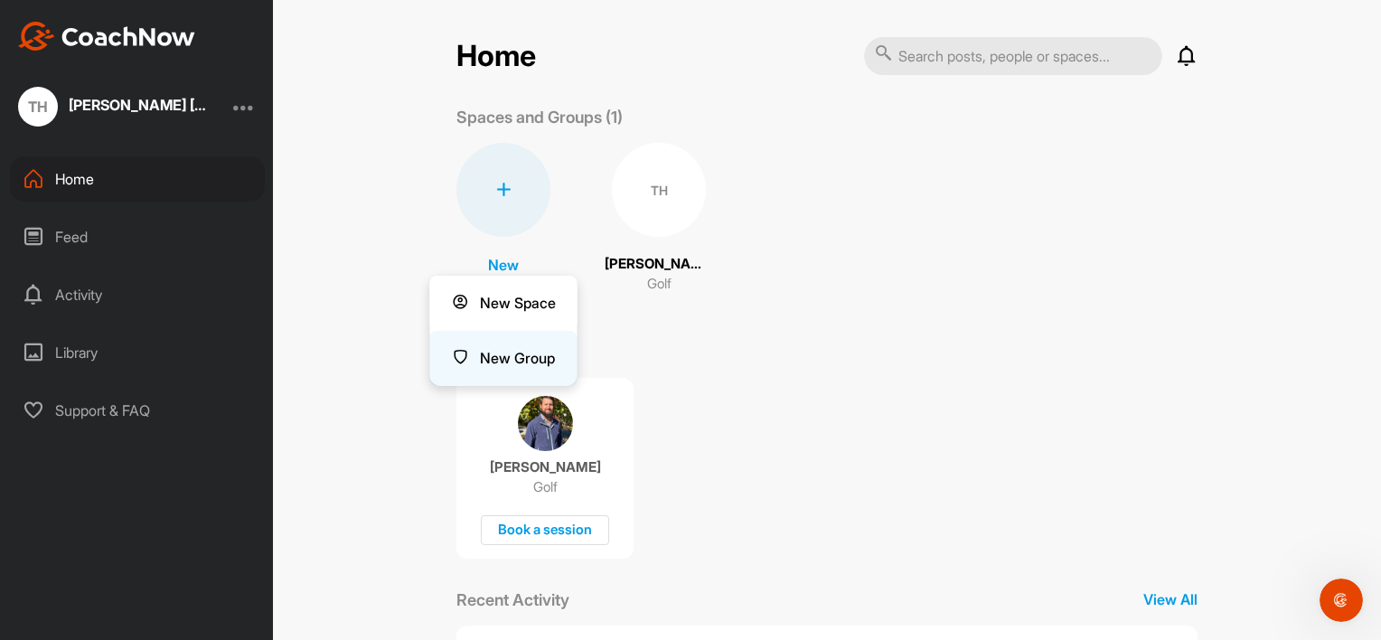
click at [493, 358] on button "New Group" at bounding box center [503, 358] width 147 height 55
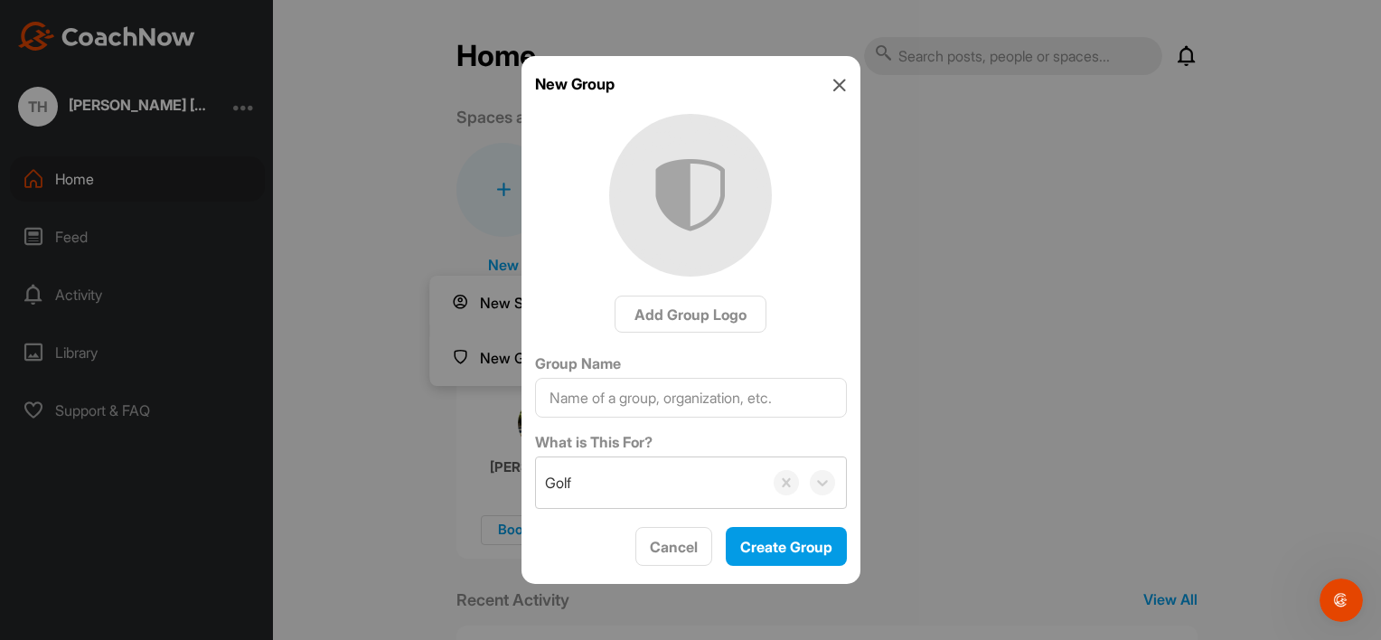
click at [836, 80] on icon at bounding box center [839, 85] width 14 height 14
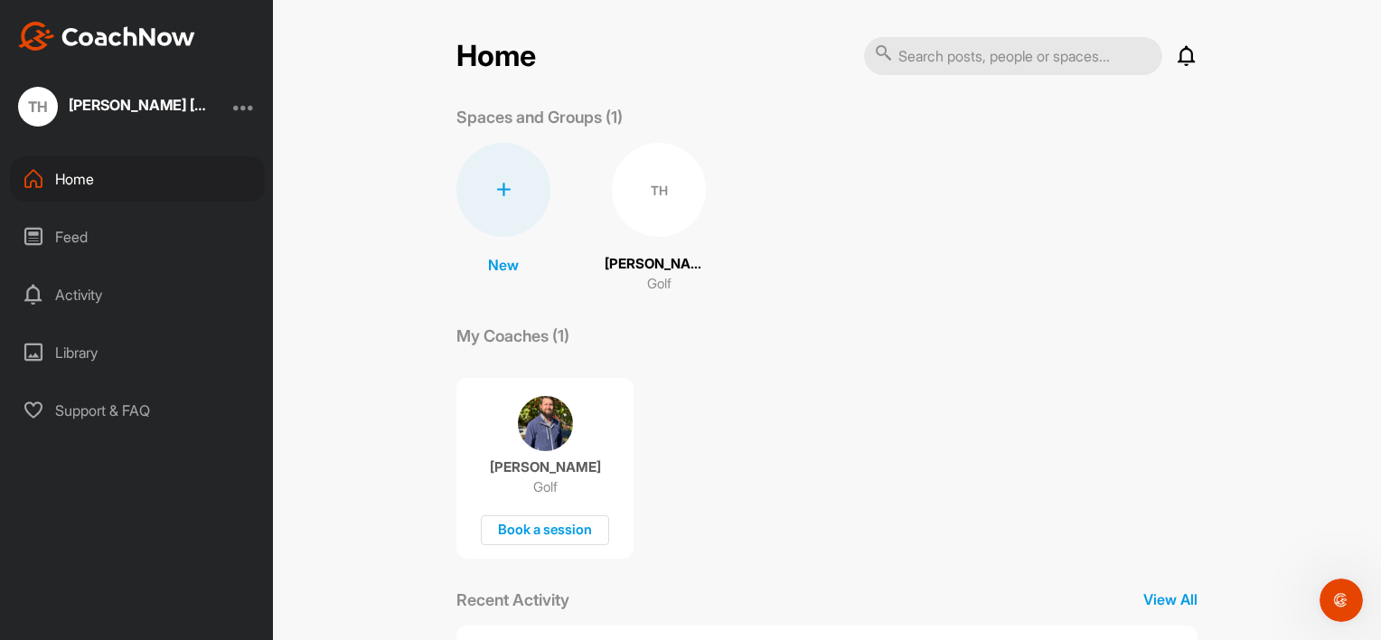
drag, startPoint x: 764, startPoint y: 203, endPoint x: 759, endPoint y: 192, distance: 12.6
click at [759, 192] on div "New New Space New Group TH Turk Huckins Golf" at bounding box center [826, 219] width 741 height 152
click at [65, 239] on div "Feed" at bounding box center [137, 236] width 255 height 45
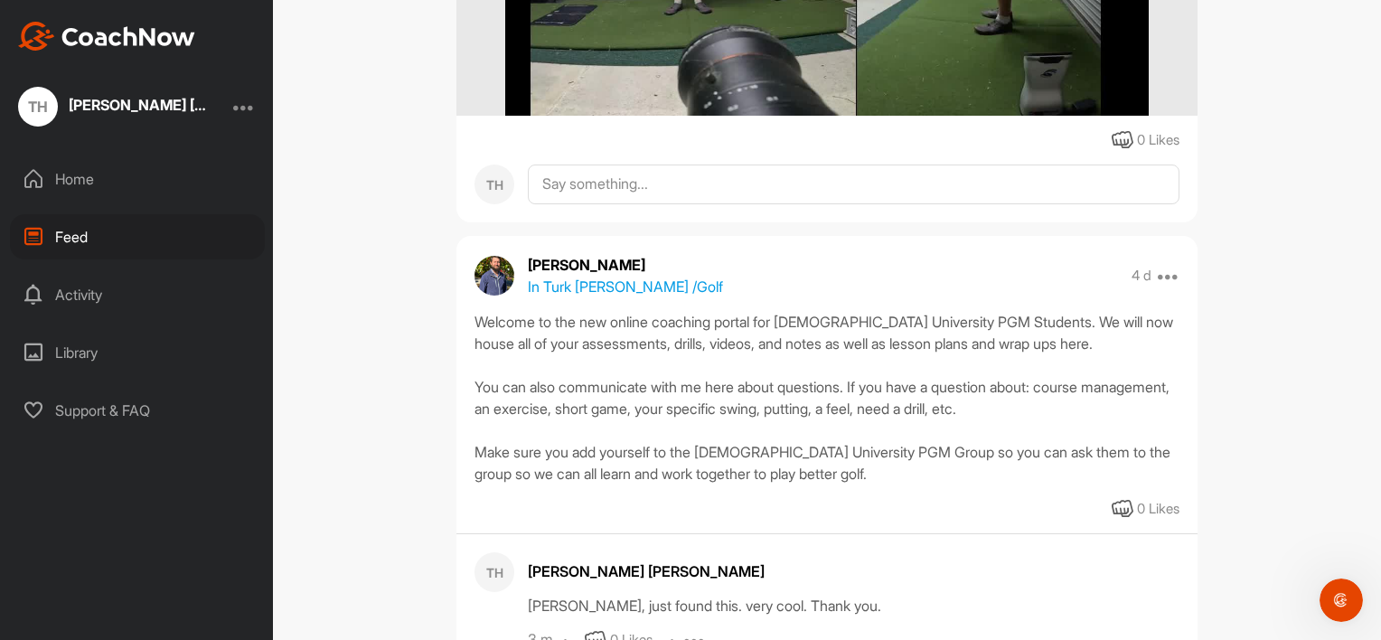
scroll to position [1587, 0]
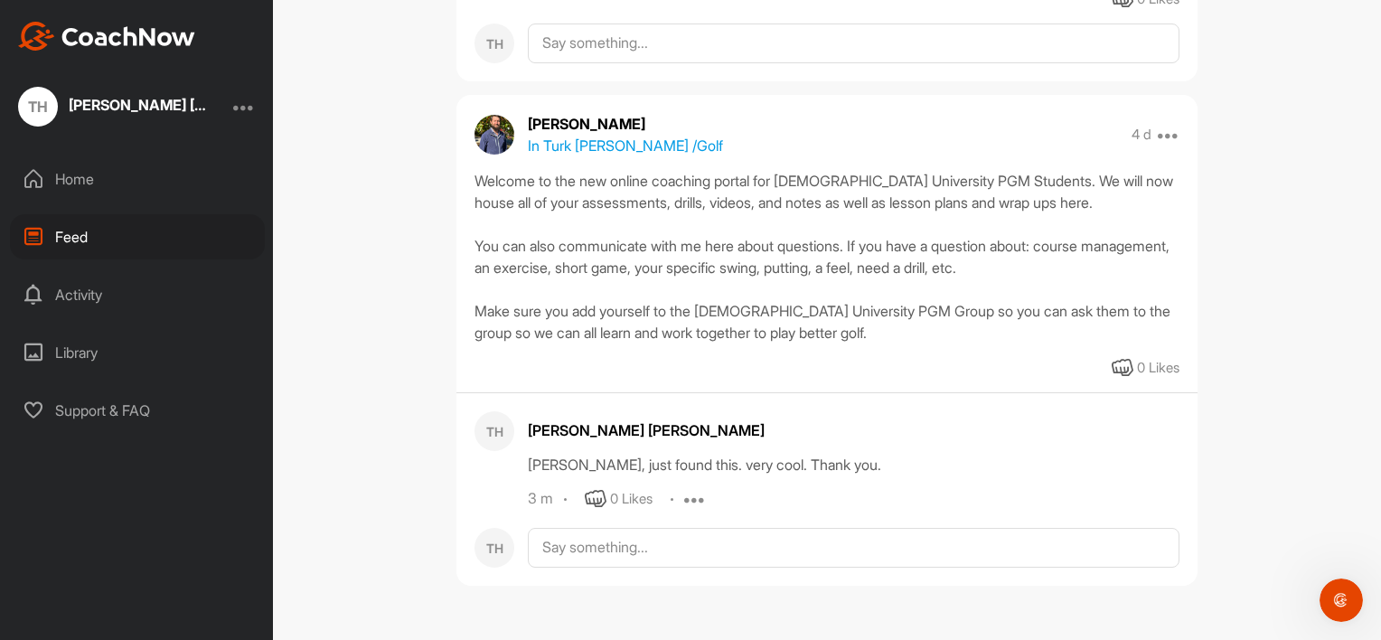
click at [78, 296] on div "Activity" at bounding box center [137, 294] width 255 height 45
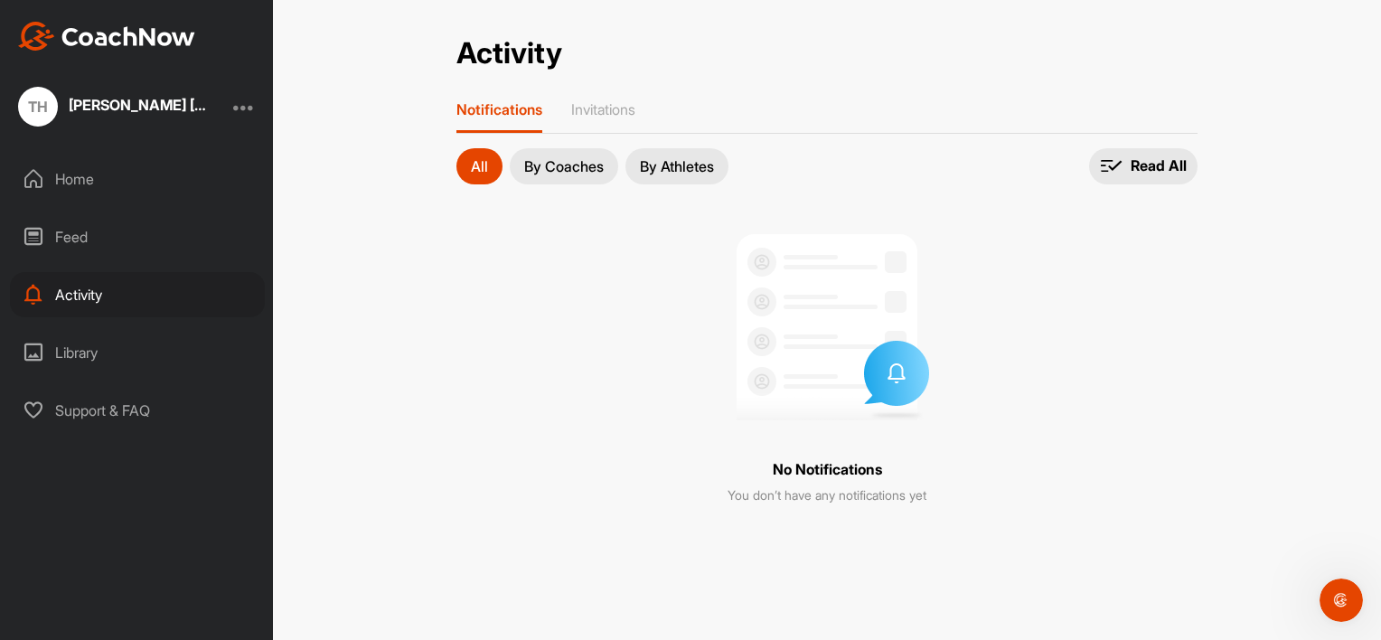
click at [76, 343] on div "Library" at bounding box center [137, 352] width 255 height 45
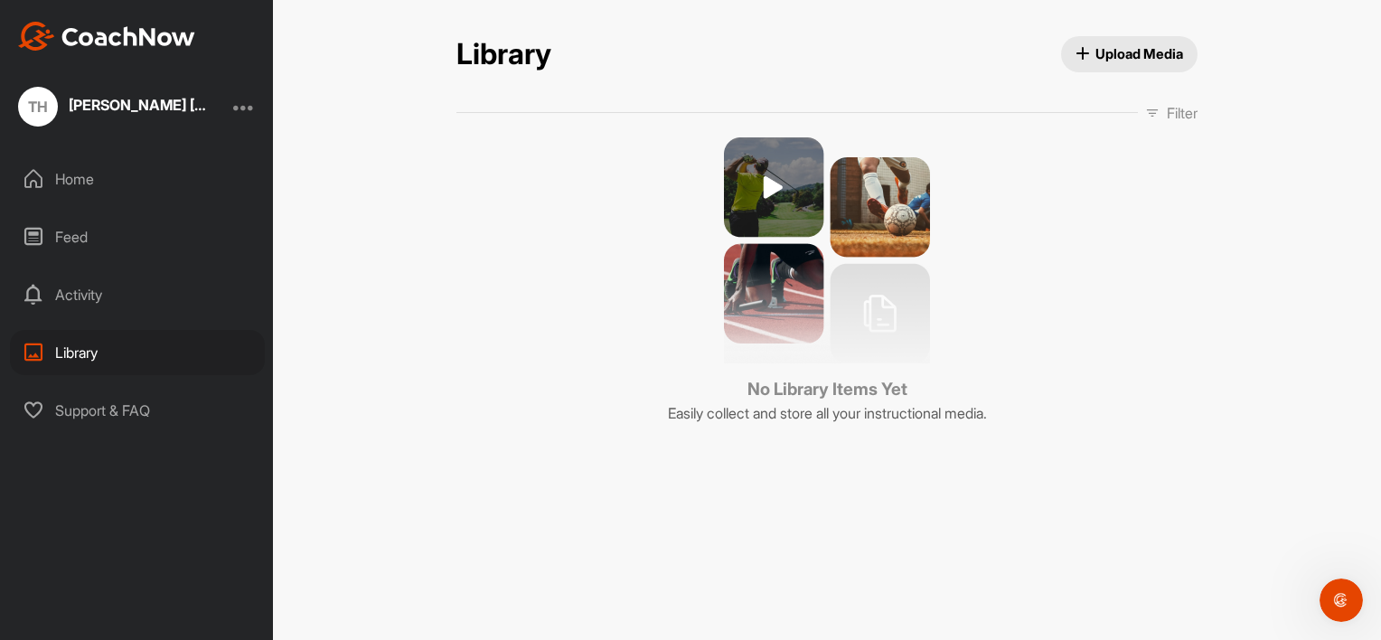
click at [79, 186] on div "Home" at bounding box center [137, 178] width 255 height 45
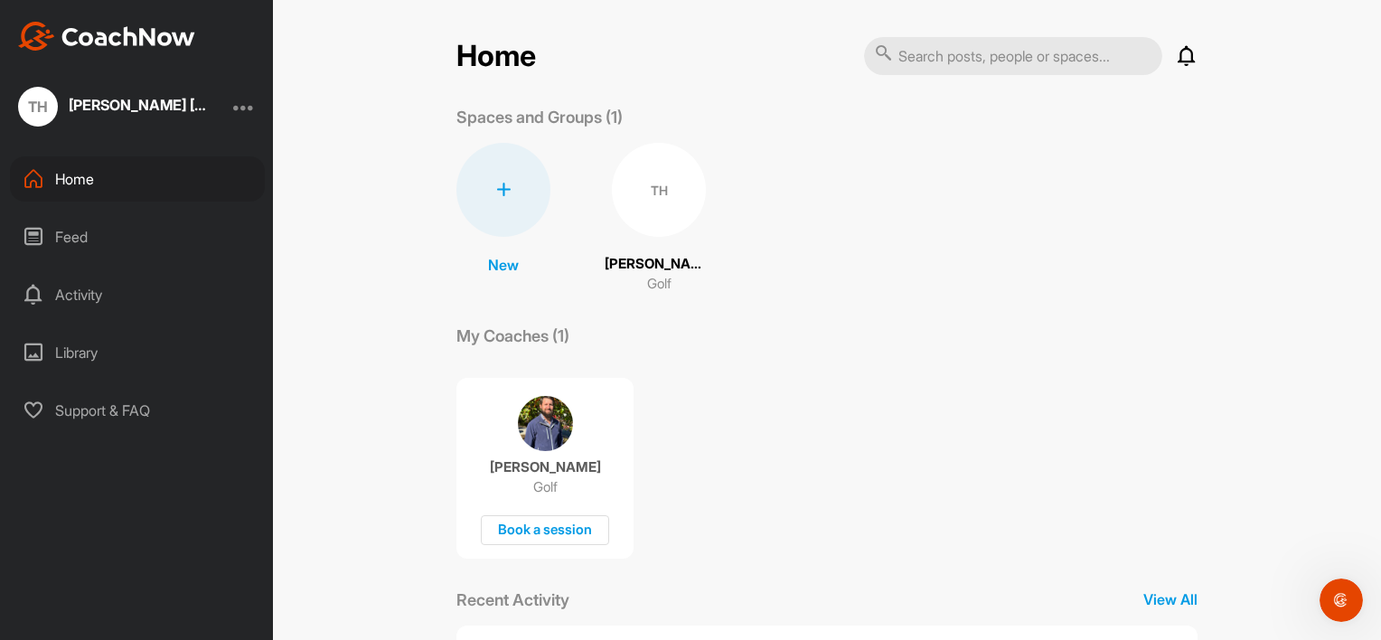
click at [933, 58] on input "text" at bounding box center [1013, 56] width 298 height 38
type input "MU"
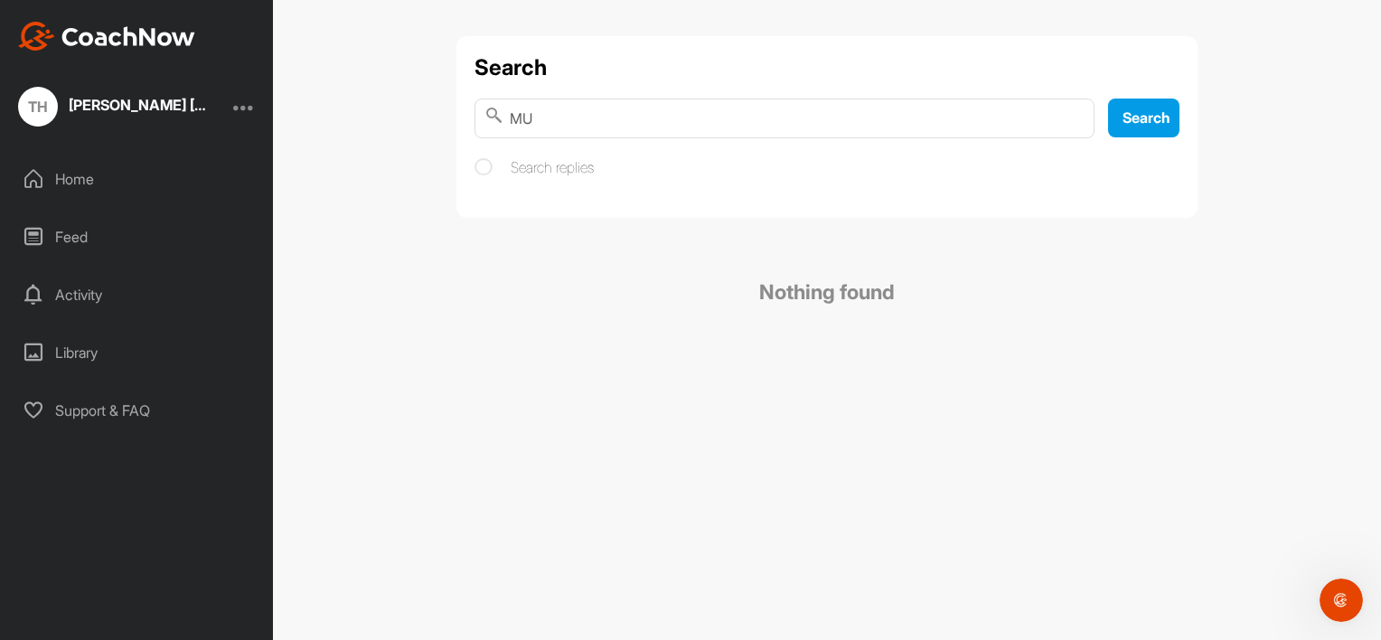
click at [55, 178] on div "Home" at bounding box center [137, 178] width 255 height 45
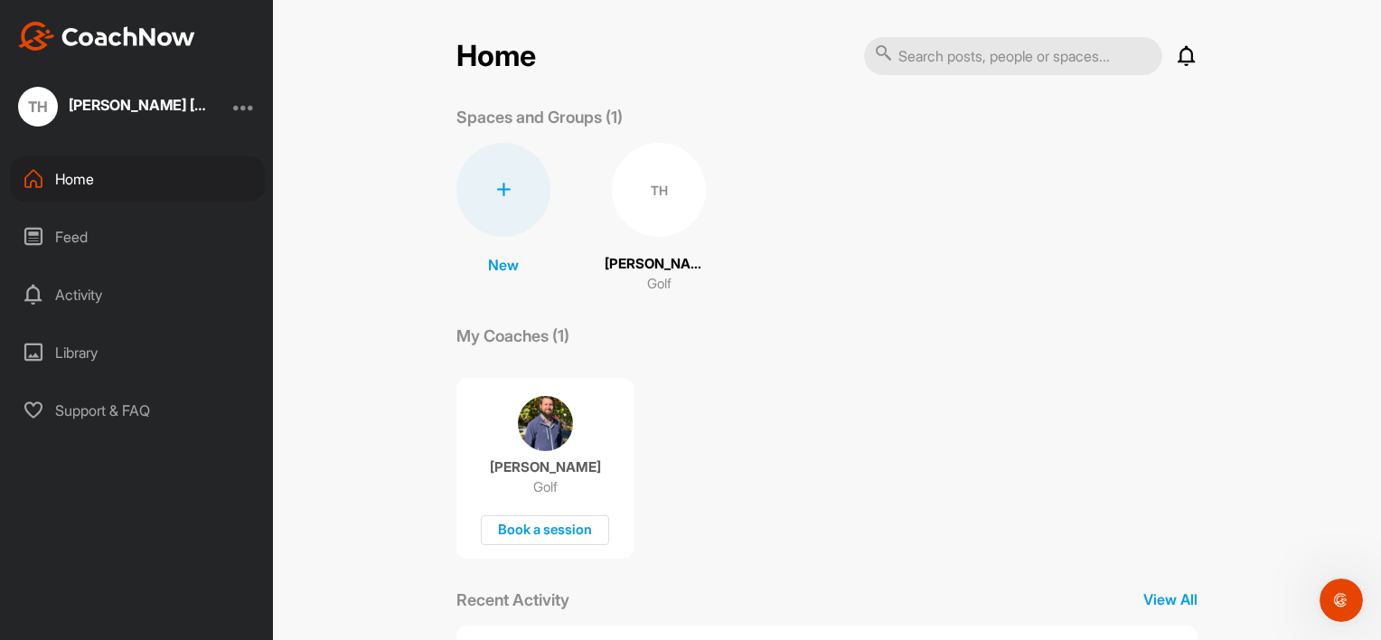
drag, startPoint x: 774, startPoint y: 198, endPoint x: 745, endPoint y: 239, distance: 49.9
click at [745, 239] on div "New New Space New Group TH Turk Huckins Golf" at bounding box center [826, 219] width 741 height 152
